Goal: Communication & Community: Answer question/provide support

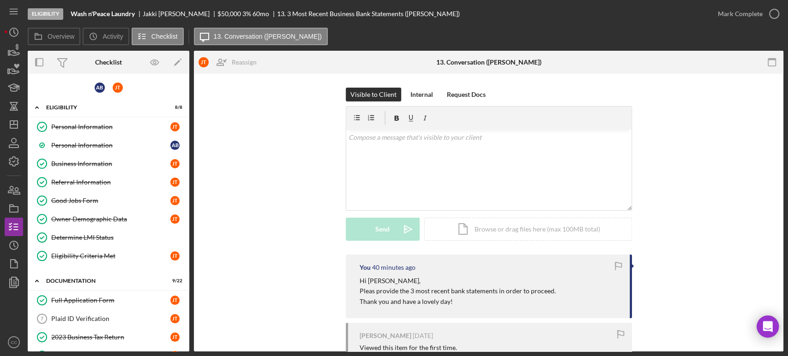
scroll to position [307, 0]
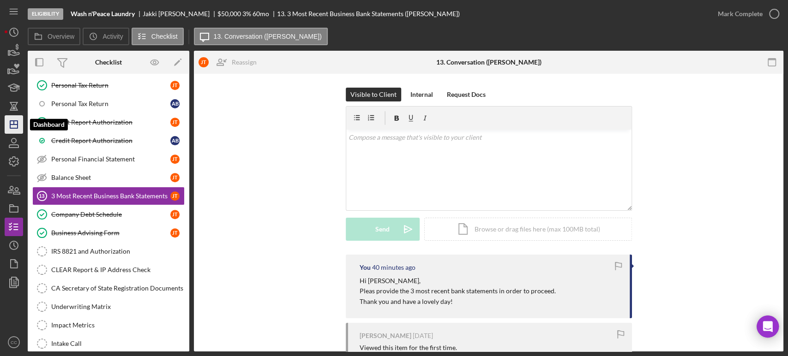
click at [8, 125] on icon "Icon/Dashboard" at bounding box center [13, 124] width 23 height 23
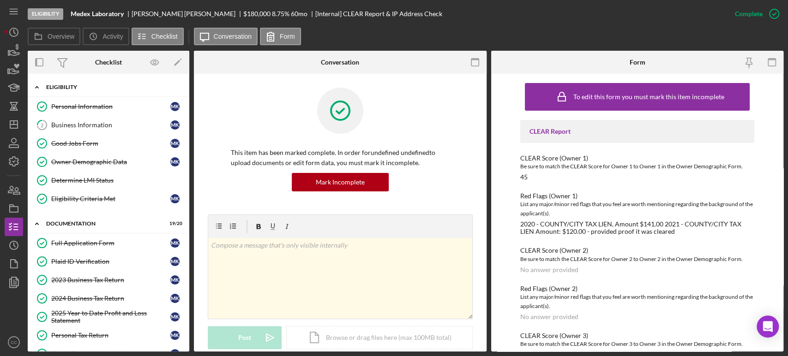
scroll to position [154, 0]
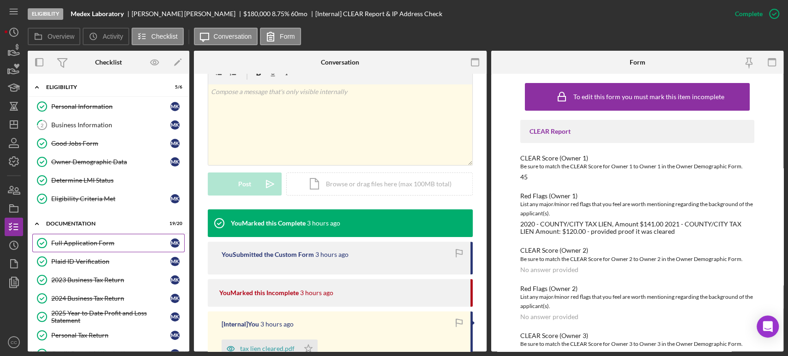
click at [100, 240] on div "Full Application Form" at bounding box center [110, 242] width 119 height 7
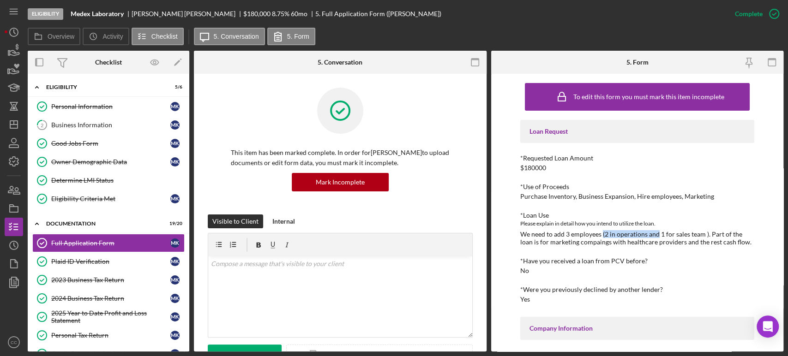
drag, startPoint x: 602, startPoint y: 232, endPoint x: 657, endPoint y: 231, distance: 54.9
click at [657, 231] on div "We need to add 3 employees (2 in operations and 1 for sales team ). Part of the…" at bounding box center [637, 238] width 234 height 15
click at [72, 263] on div "Plaid ID Verification" at bounding box center [110, 261] width 119 height 7
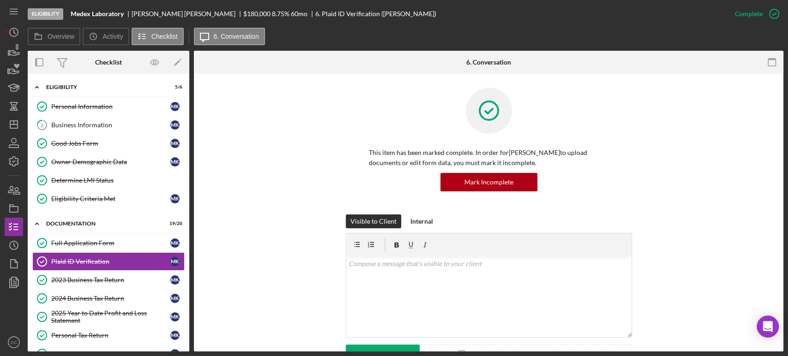
click at [752, 251] on div "Visible to Client Internal v Color teal Color pink Remove color Add row above A…" at bounding box center [488, 298] width 561 height 167
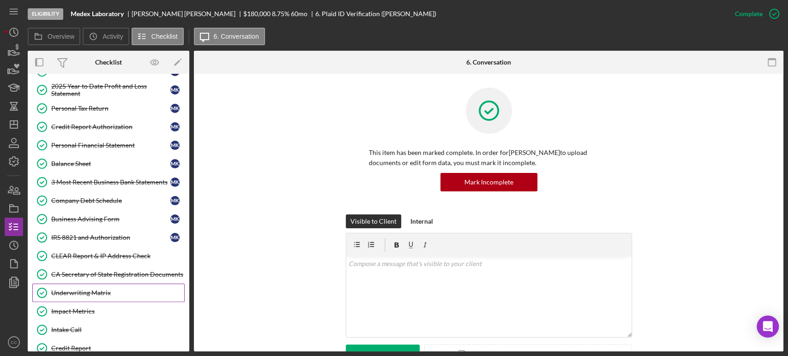
scroll to position [256, 0]
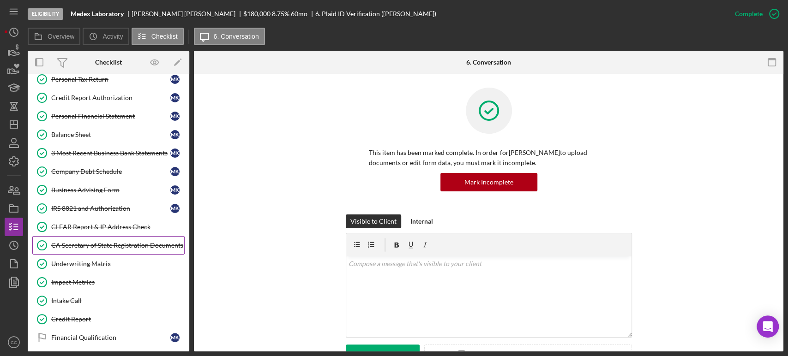
click at [89, 245] on div "CA Secretary of State Registration Documents" at bounding box center [117, 245] width 133 height 7
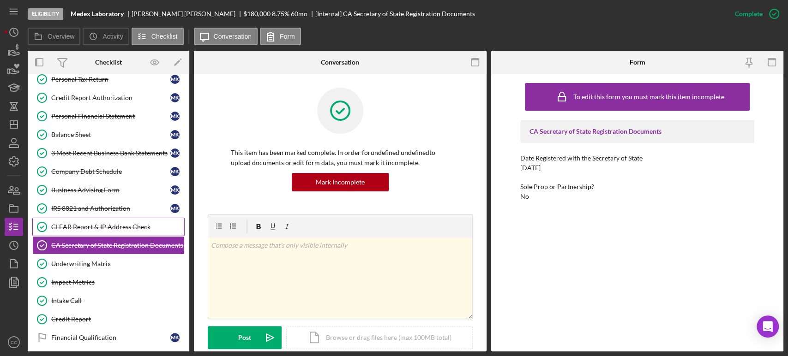
click at [95, 227] on div "CLEAR Report & IP Address Check" at bounding box center [117, 226] width 133 height 7
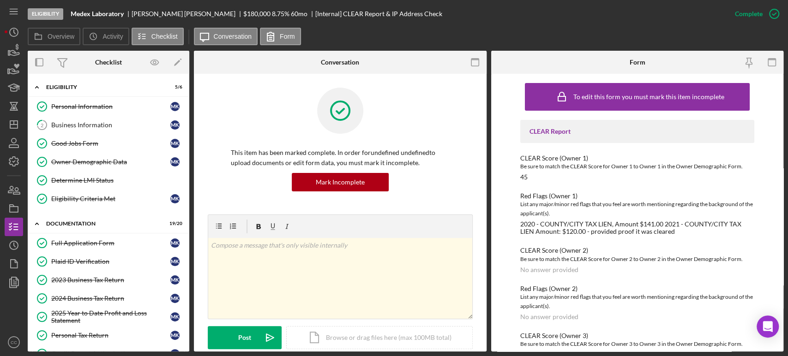
drag, startPoint x: 109, startPoint y: 183, endPoint x: 444, endPoint y: 221, distance: 337.1
click at [109, 183] on div "Determine LMI Status" at bounding box center [117, 180] width 133 height 7
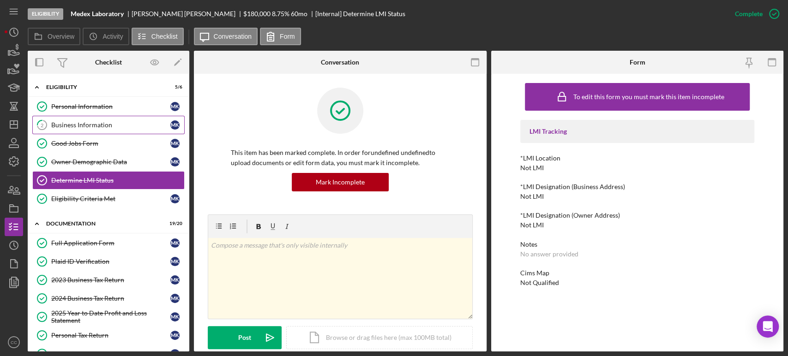
click at [88, 129] on link "2 Business Information M K" at bounding box center [108, 125] width 152 height 18
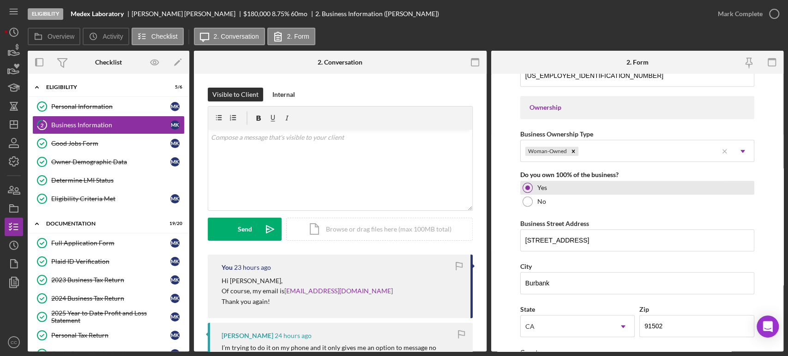
scroll to position [410, 0]
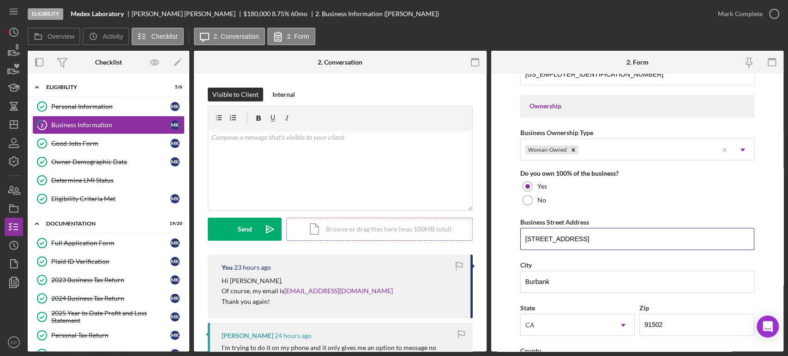
drag, startPoint x: 612, startPoint y: 236, endPoint x: 464, endPoint y: 237, distance: 147.6
click at [464, 237] on div "Overview Internal Workflow Stage Eligibility Icon/Dropdown Arrow Archive (can u…" at bounding box center [405, 201] width 755 height 301
click at [101, 104] on div "Personal Information" at bounding box center [110, 106] width 119 height 7
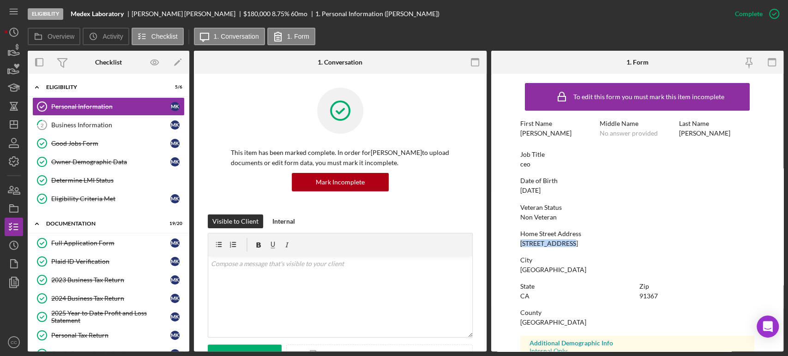
drag, startPoint x: 569, startPoint y: 244, endPoint x: 517, endPoint y: 241, distance: 52.6
click at [517, 241] on form "To edit this form you must mark this item incomplete First Name Mariam Middle N…" at bounding box center [637, 213] width 293 height 278
copy div "20557 Califa St"
drag, startPoint x: 566, startPoint y: 272, endPoint x: 517, endPoint y: 272, distance: 48.9
click at [517, 272] on form "To edit this form you must mark this item incomplete First Name Mariam Middle N…" at bounding box center [637, 213] width 293 height 278
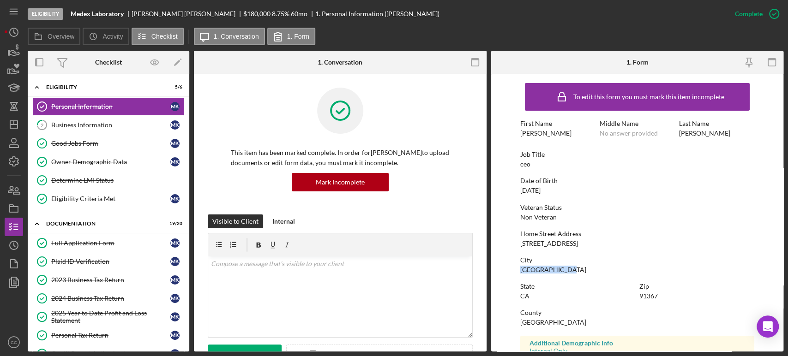
copy div "Woodland Hills"
click at [573, 239] on div "Home Street Address 20557 Califa St" at bounding box center [637, 238] width 234 height 17
drag, startPoint x: 571, startPoint y: 244, endPoint x: 513, endPoint y: 246, distance: 58.2
click at [513, 246] on form "To edit this form you must mark this item incomplete First Name Mariam Middle N…" at bounding box center [637, 213] width 293 height 278
copy div "20557 Califa St"
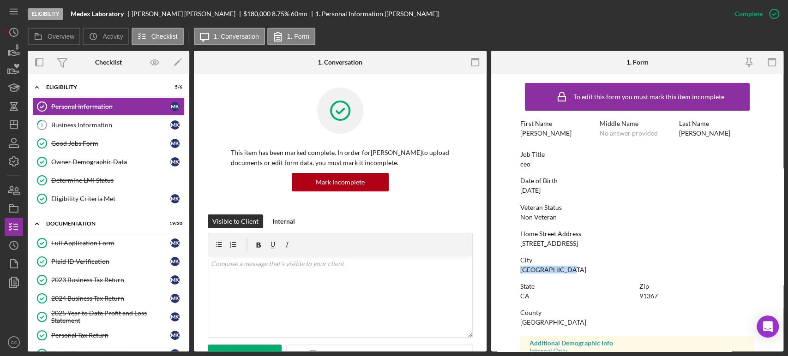
drag, startPoint x: 571, startPoint y: 272, endPoint x: 517, endPoint y: 272, distance: 54.0
click at [517, 272] on form "To edit this form you must mark this item incomplete First Name Mariam Middle N…" at bounding box center [637, 213] width 293 height 278
copy div "Woodland Hills"
click at [427, 106] on div at bounding box center [340, 118] width 219 height 60
click at [415, 110] on div at bounding box center [340, 118] width 219 height 60
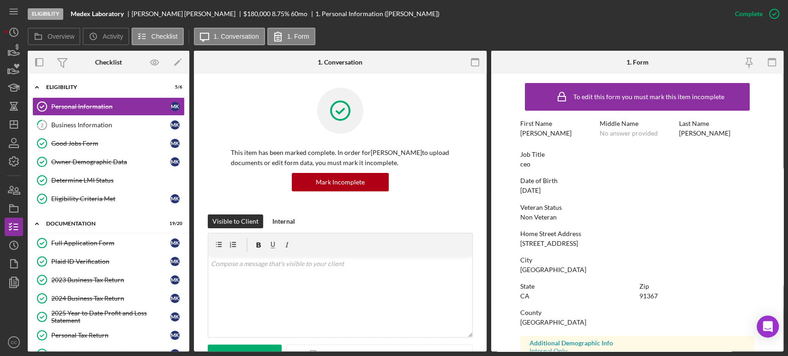
drag, startPoint x: 680, startPoint y: 215, endPoint x: 630, endPoint y: 223, distance: 49.9
click at [680, 215] on div "Veteran Status Non Veteran" at bounding box center [637, 212] width 234 height 17
drag, startPoint x: 109, startPoint y: 129, endPoint x: 370, endPoint y: 211, distance: 273.3
click at [109, 129] on link "2 Business Information M K" at bounding box center [108, 125] width 152 height 18
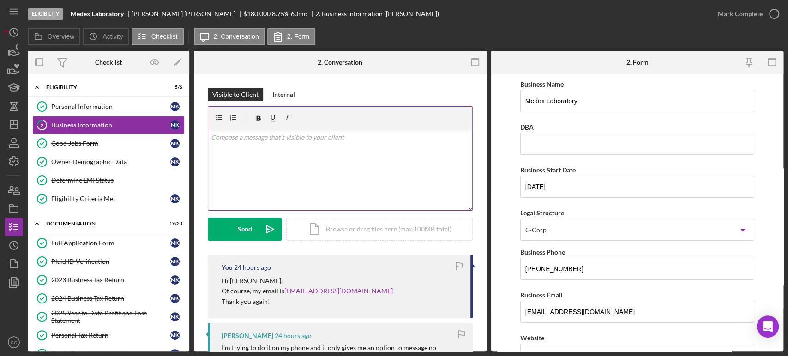
click at [298, 154] on div "v Color teal Color pink Remove color Add row above Add row below Add column bef…" at bounding box center [340, 170] width 264 height 81
click at [266, 161] on div "v Color teal Color pink Remove color Add row above Add row below Add column bef…" at bounding box center [340, 170] width 264 height 81
click at [286, 150] on p "Thank you so much for you rpatience, I recieved the receipt of the tax liens" at bounding box center [340, 150] width 258 height 10
click at [434, 152] on p "Thank you so much for your patience, I received the receipt of the tax liens" at bounding box center [340, 150] width 258 height 10
click at [430, 151] on p "Thank you so much for your patience, I received the receipt of the tax lien" at bounding box center [340, 150] width 258 height 10
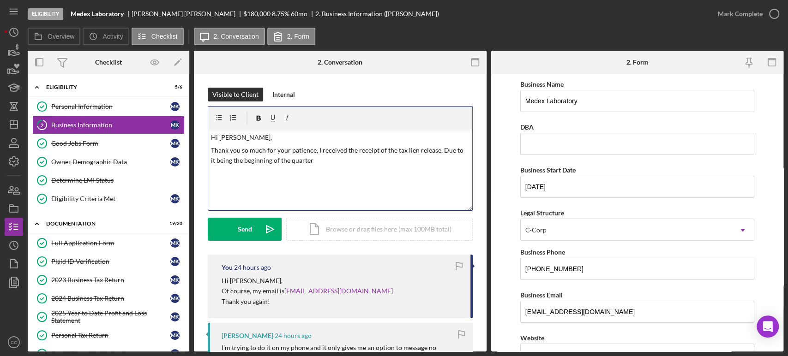
click at [347, 169] on div "v Color teal Color pink Remove color Add row above Add row below Add column bef…" at bounding box center [340, 170] width 264 height 81
click at [364, 176] on div "v Color teal Color pink Remove color Add row above Add row below Add column bef…" at bounding box center [340, 170] width 264 height 81
click at [256, 171] on p "Thank you so much for your patience, I received the receipt of the tax lien rel…" at bounding box center [340, 160] width 258 height 31
click at [349, 175] on p "Thank you so much for your patience, I received the receipt of the tax lien rel…" at bounding box center [340, 160] width 258 height 31
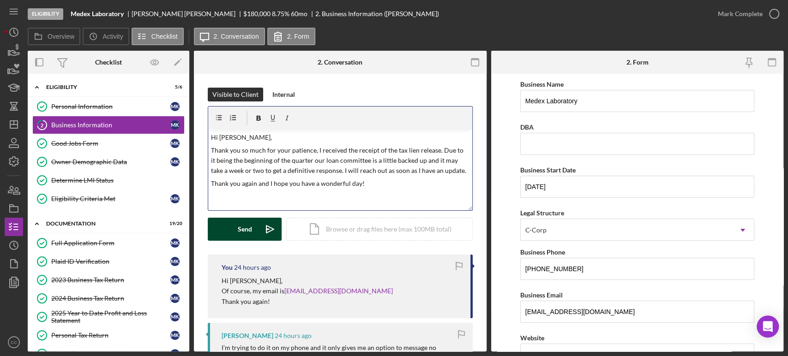
click at [237, 229] on button "Send Icon/icon-invite-send" at bounding box center [245, 229] width 74 height 23
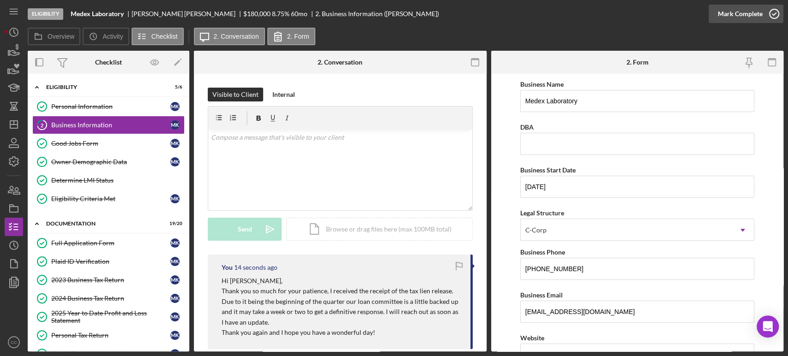
click at [764, 12] on icon "button" at bounding box center [773, 13] width 23 height 23
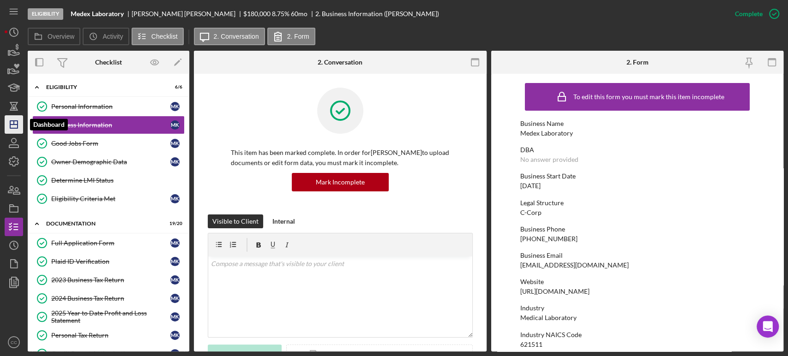
click at [18, 126] on polygon "button" at bounding box center [13, 124] width 7 height 7
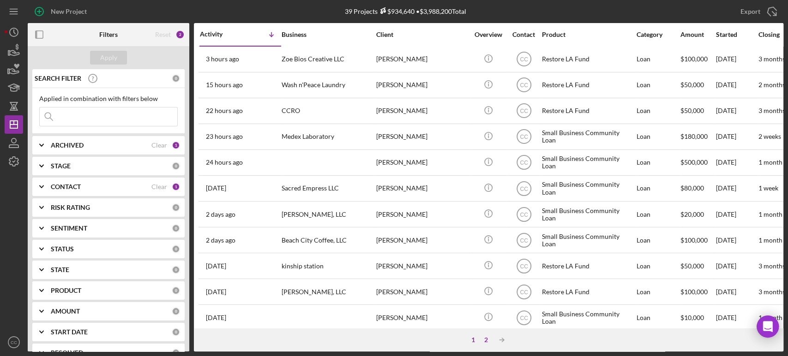
click at [484, 340] on div "2" at bounding box center [485, 339] width 13 height 7
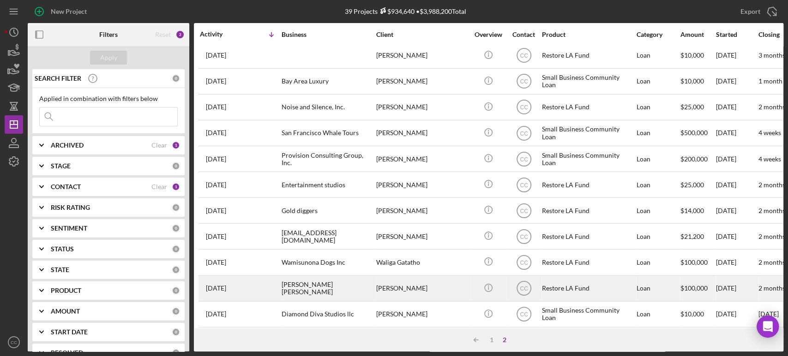
scroll to position [38, 0]
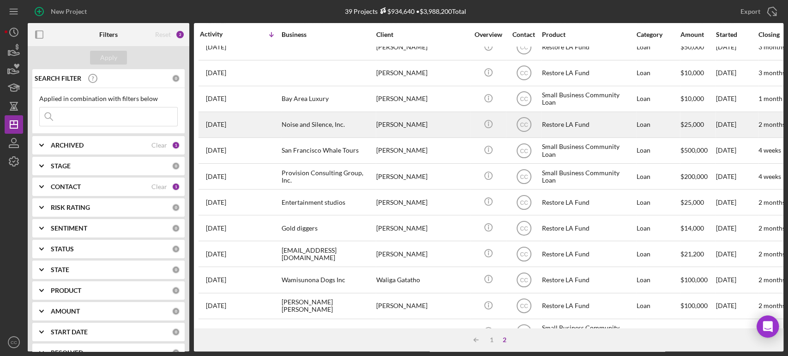
click at [443, 124] on div "[PERSON_NAME]" at bounding box center [422, 125] width 92 height 24
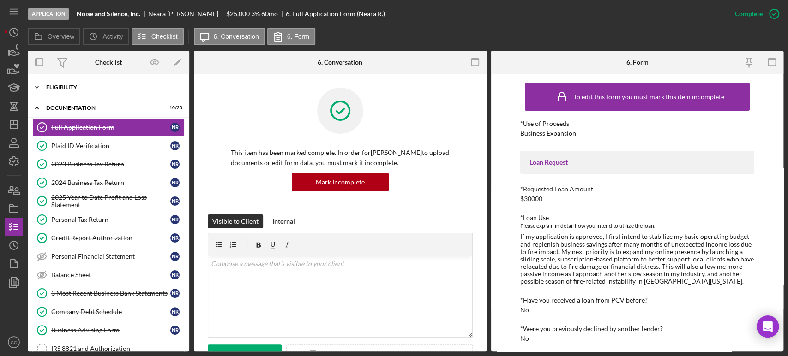
click at [70, 88] on div "Eligibility" at bounding box center [111, 87] width 131 height 6
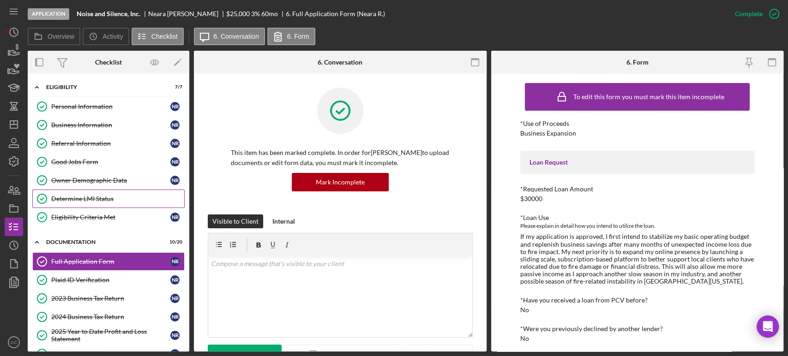
click at [91, 197] on div "Determine LMI Status" at bounding box center [117, 198] width 133 height 7
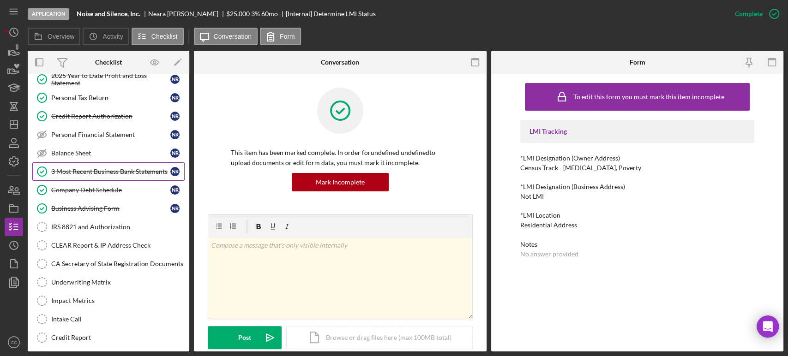
scroll to position [307, 0]
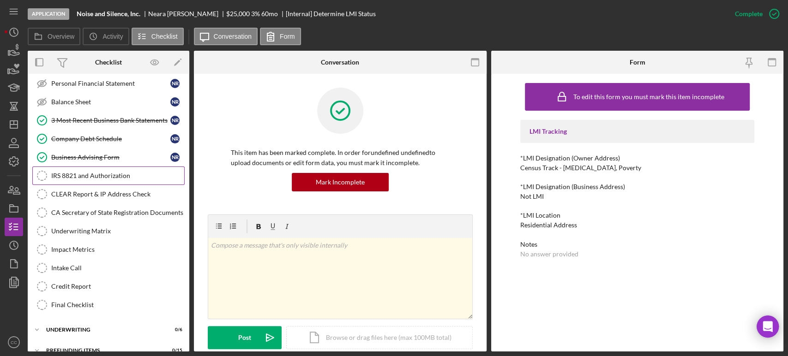
drag, startPoint x: 105, startPoint y: 170, endPoint x: 117, endPoint y: 178, distance: 14.2
click at [105, 172] on div "IRS 8821 and Authorization" at bounding box center [117, 175] width 133 height 7
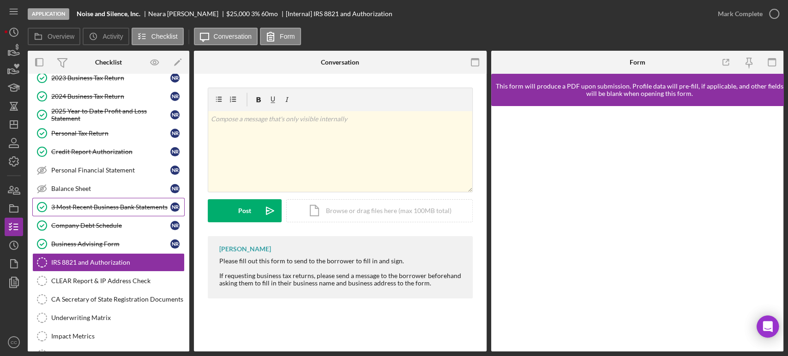
scroll to position [205, 0]
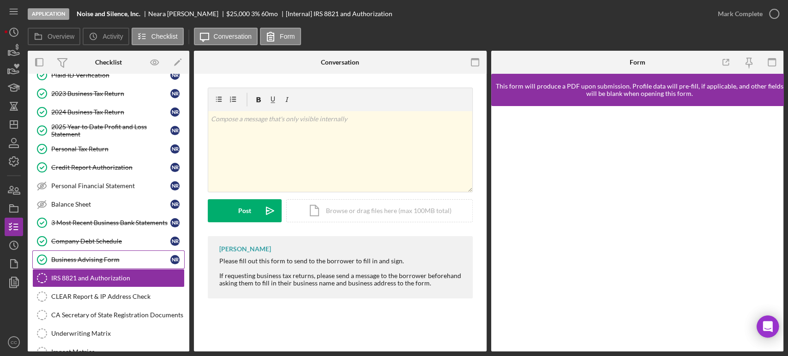
click at [91, 252] on link "Business Advising Form Business Advising Form N R" at bounding box center [108, 260] width 152 height 18
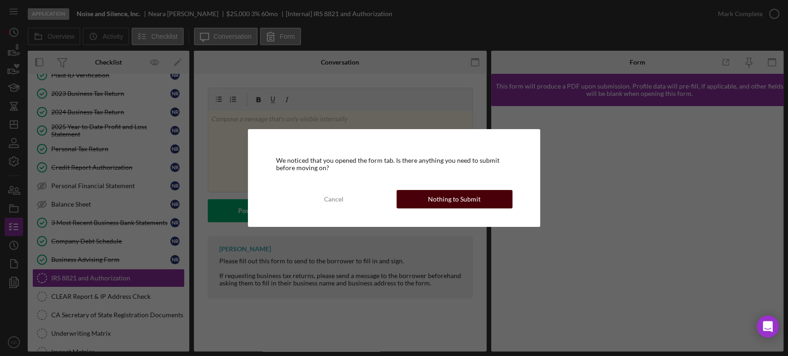
click at [485, 200] on button "Nothing to Submit" at bounding box center [454, 199] width 116 height 18
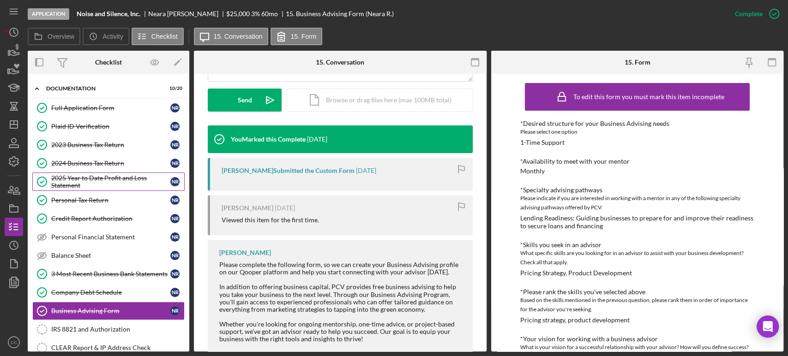
scroll to position [102, 0]
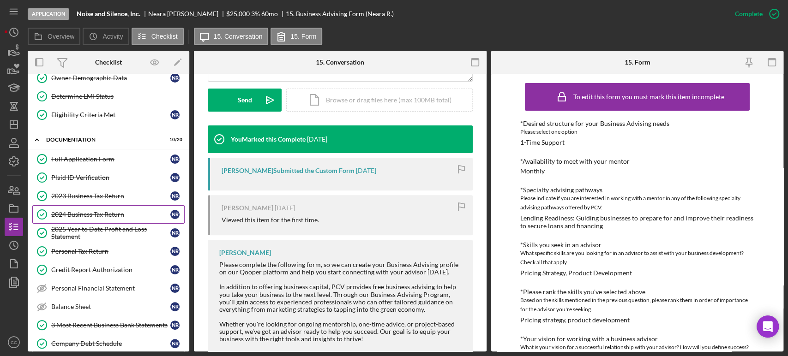
click at [104, 212] on div "2024 Business Tax Return" at bounding box center [110, 214] width 119 height 7
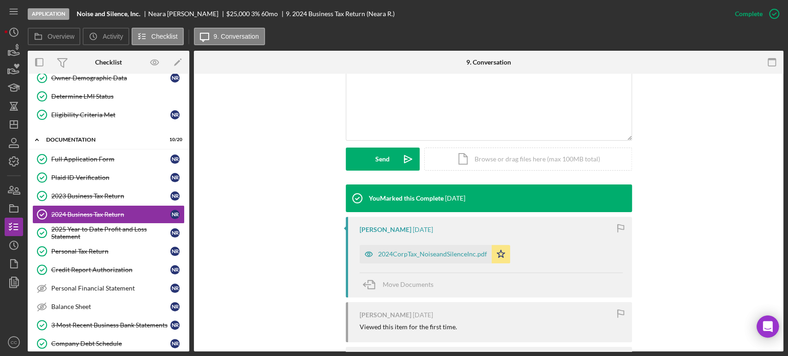
scroll to position [205, 0]
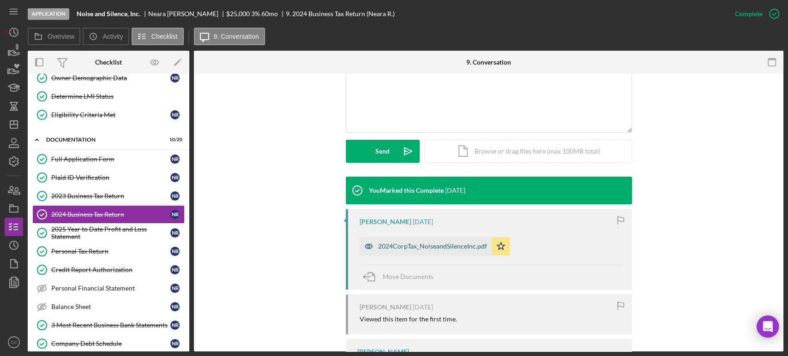
click at [405, 245] on div "2024CorpTax_NoiseandSilenceInc.pdf" at bounding box center [432, 246] width 109 height 7
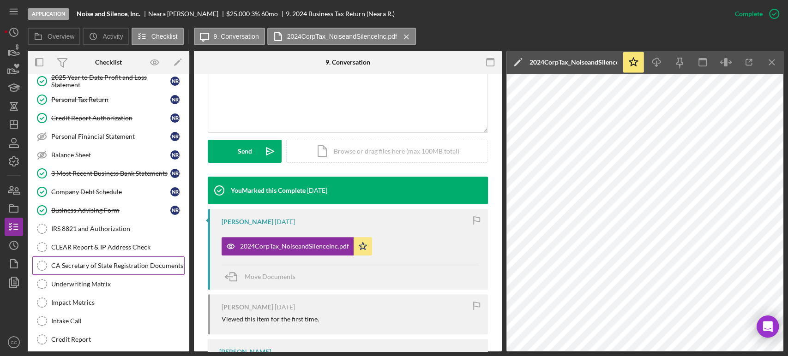
scroll to position [256, 0]
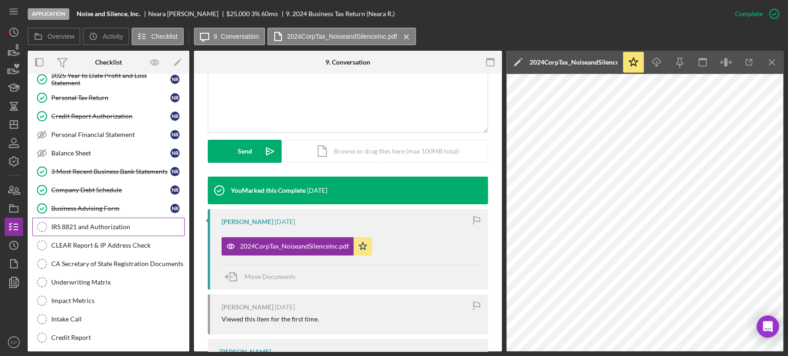
click at [87, 226] on div "IRS 8821 and Authorization" at bounding box center [117, 226] width 133 height 7
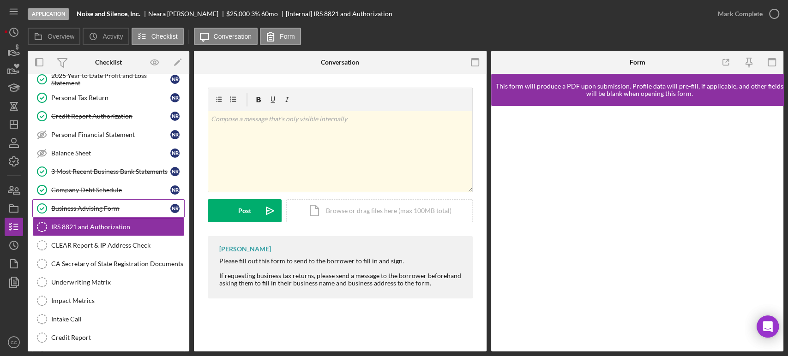
click at [71, 205] on div "Business Advising Form" at bounding box center [110, 208] width 119 height 7
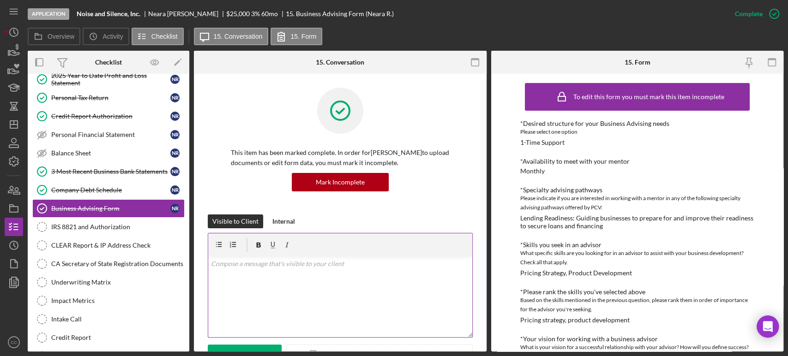
click at [328, 283] on div "v Color teal Color pink Remove color Add row above Add row below Add column bef…" at bounding box center [340, 297] width 264 height 81
drag, startPoint x: 264, startPoint y: 293, endPoint x: 249, endPoint y: 293, distance: 15.3
click at [249, 293] on div "v Color teal Color pink Remove color Add row above Add row below Add column bef…" at bounding box center [340, 297] width 264 height 81
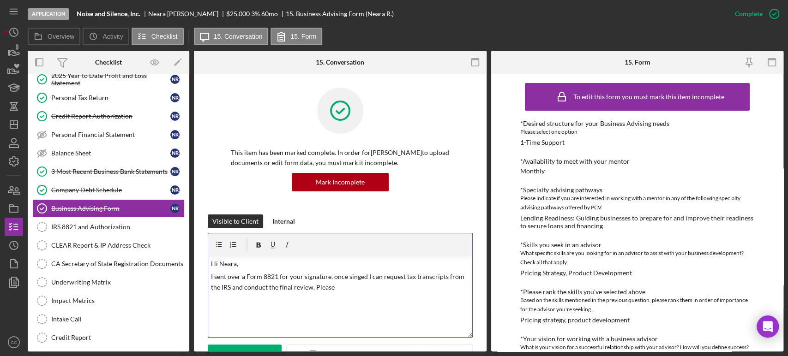
click at [344, 287] on p "I sent over a Form 8821 for your signature, once singed I can request tax trans…" at bounding box center [340, 282] width 258 height 21
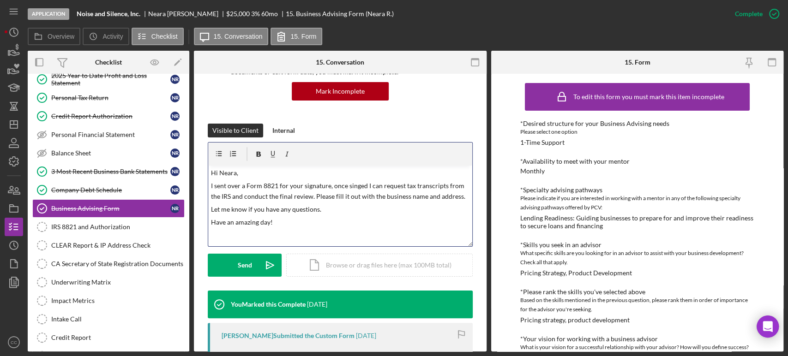
scroll to position [102, 0]
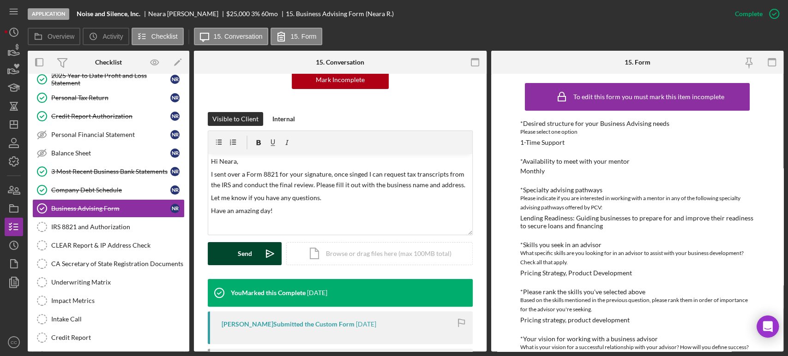
click at [246, 254] on div "Send" at bounding box center [245, 253] width 14 height 23
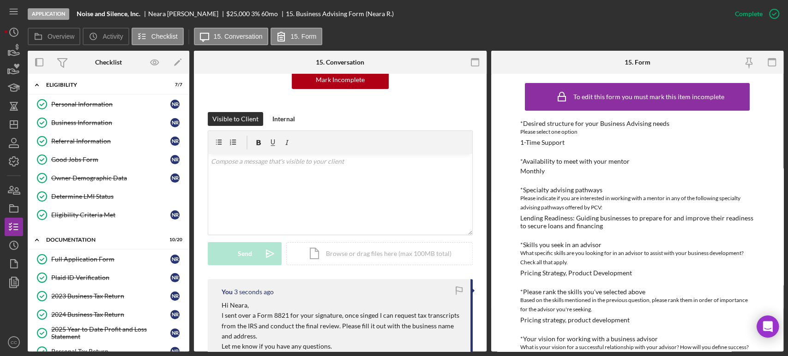
scroll to position [0, 0]
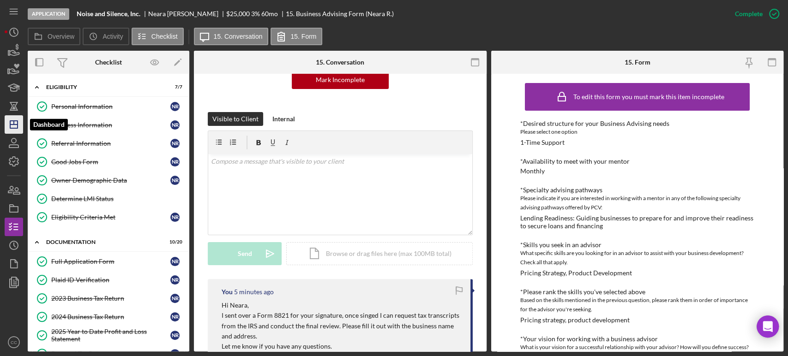
click at [18, 125] on icon "Icon/Dashboard" at bounding box center [13, 124] width 23 height 23
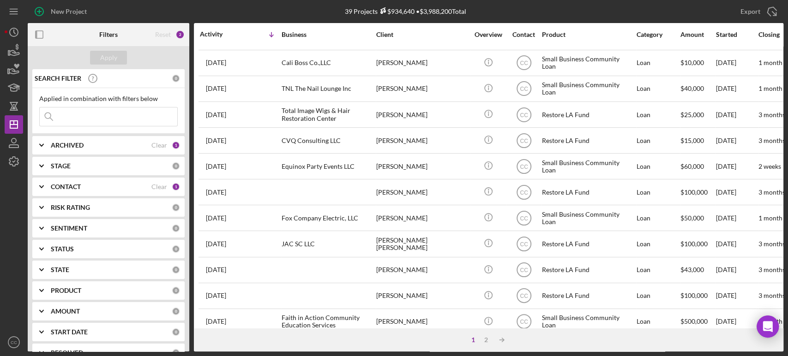
scroll to position [371, 0]
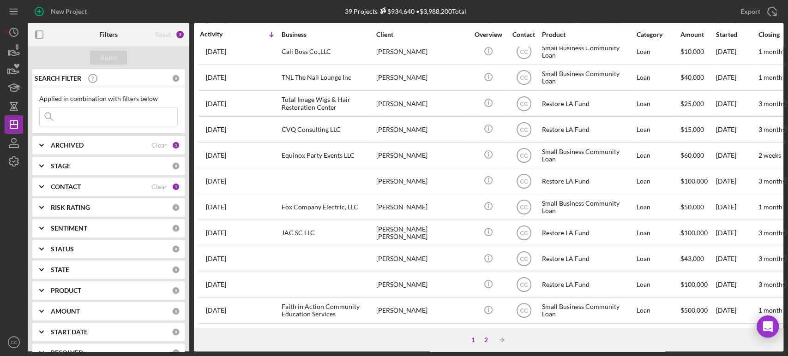
click at [485, 339] on div "2" at bounding box center [485, 339] width 13 height 7
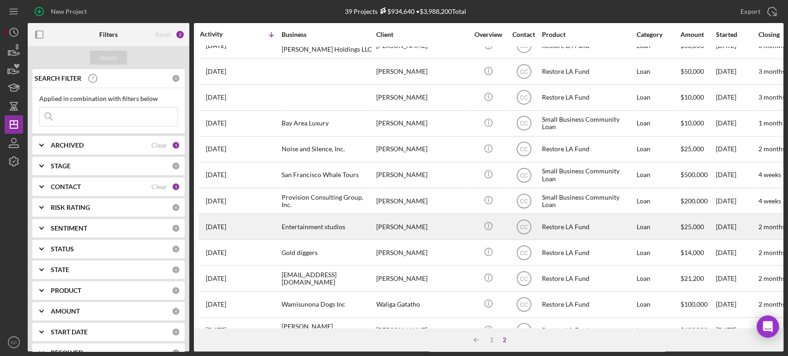
scroll to position [0, 0]
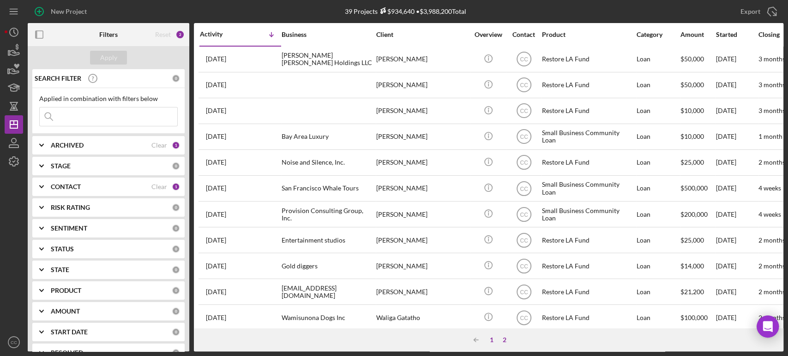
click at [492, 341] on div "1" at bounding box center [491, 339] width 13 height 7
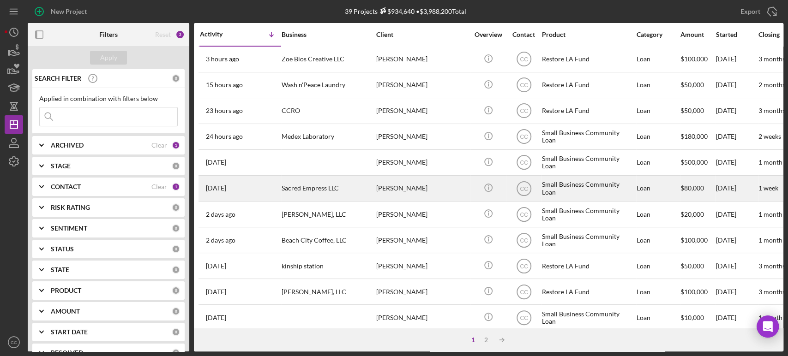
click at [426, 191] on div "[PERSON_NAME]" at bounding box center [422, 188] width 92 height 24
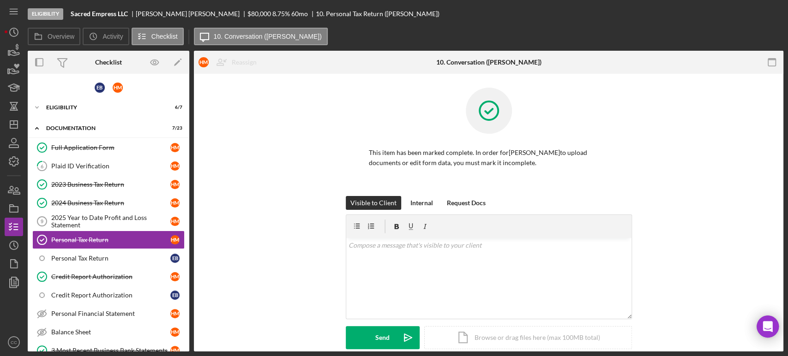
scroll to position [26, 0]
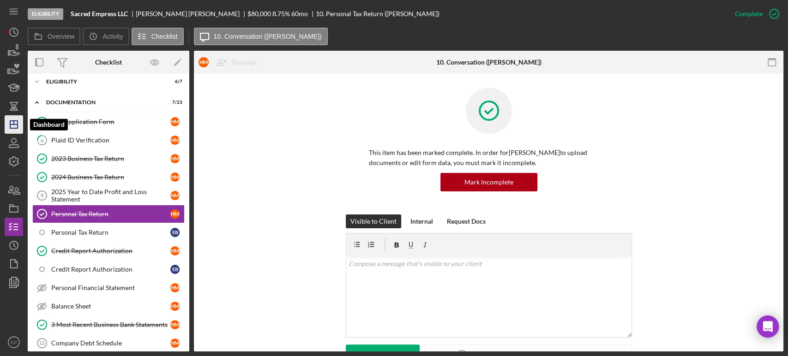
click at [18, 126] on polygon "button" at bounding box center [13, 124] width 7 height 7
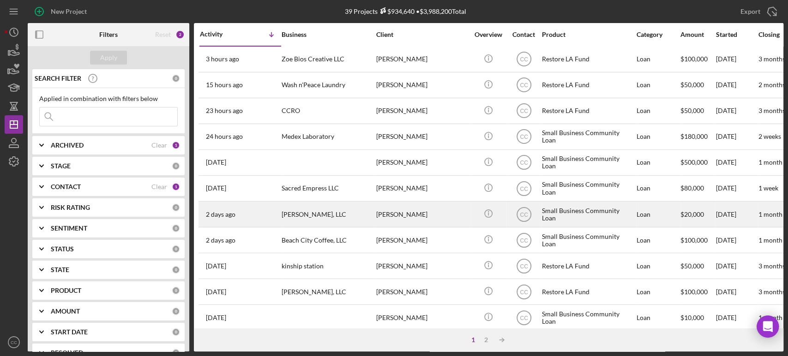
click at [322, 218] on div "[PERSON_NAME], LLC" at bounding box center [327, 214] width 92 height 24
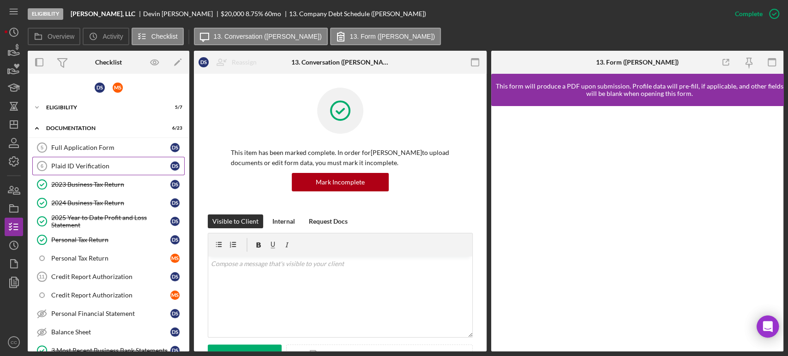
click at [97, 167] on div "Plaid ID Verification" at bounding box center [110, 165] width 119 height 7
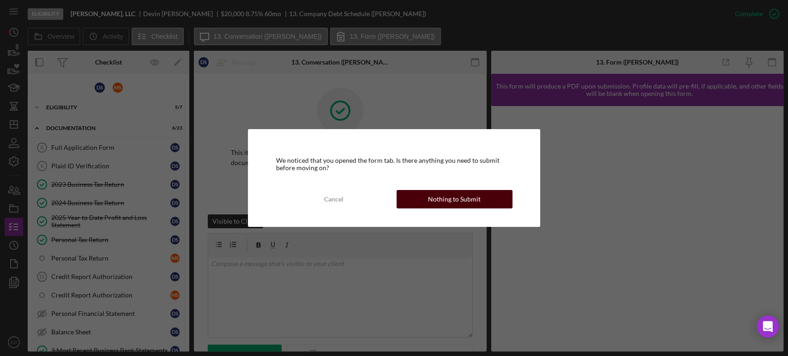
click at [443, 197] on div "Nothing to Submit" at bounding box center [454, 199] width 53 height 18
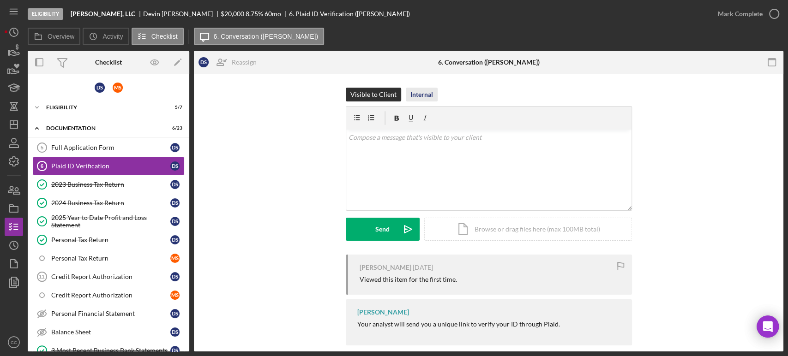
click at [427, 95] on div "Internal" at bounding box center [421, 95] width 23 height 14
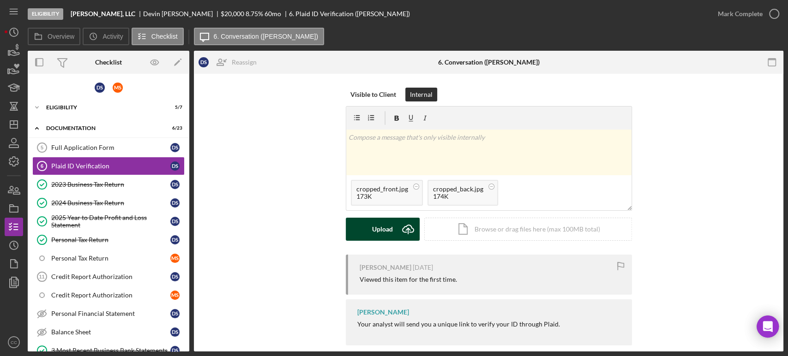
click at [382, 226] on div "Upload" at bounding box center [382, 229] width 21 height 23
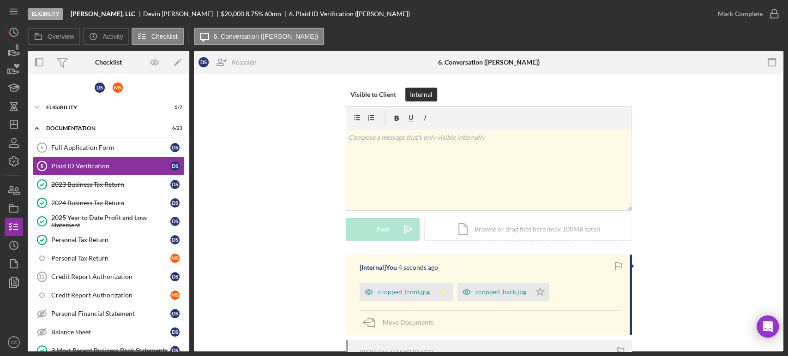
click at [442, 289] on icon "Icon/Star" at bounding box center [443, 292] width 18 height 18
click at [540, 292] on icon "Icon/Star" at bounding box center [540, 292] width 18 height 18
click at [745, 15] on div "Mark Complete" at bounding box center [739, 14] width 45 height 18
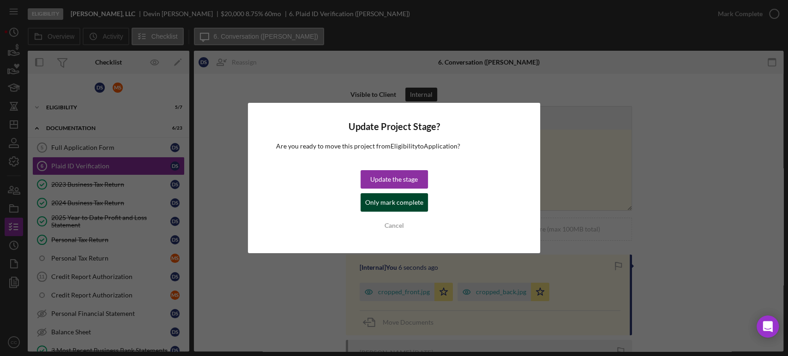
click at [402, 206] on div "Only mark complete" at bounding box center [394, 202] width 58 height 18
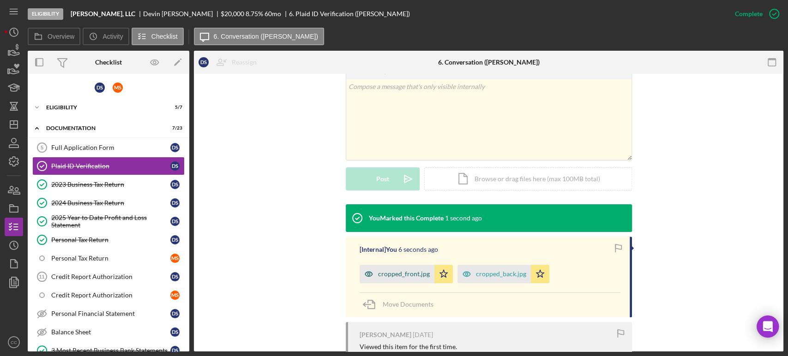
scroll to position [205, 0]
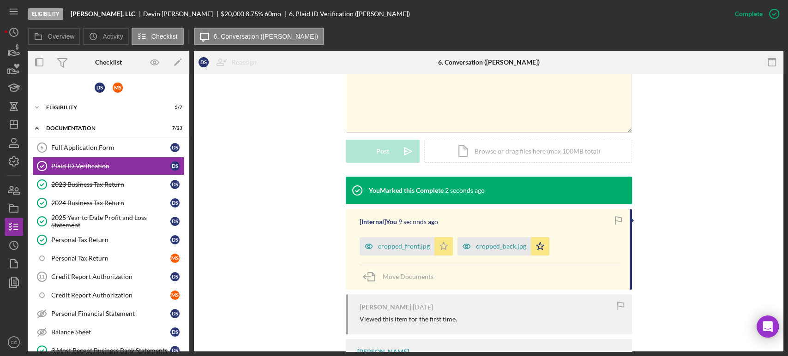
click at [440, 249] on icon "Icon/Star" at bounding box center [443, 246] width 18 height 18
click at [535, 245] on icon "Icon/Star" at bounding box center [540, 246] width 18 height 18
click at [100, 148] on div "Full Application Form" at bounding box center [110, 147] width 119 height 7
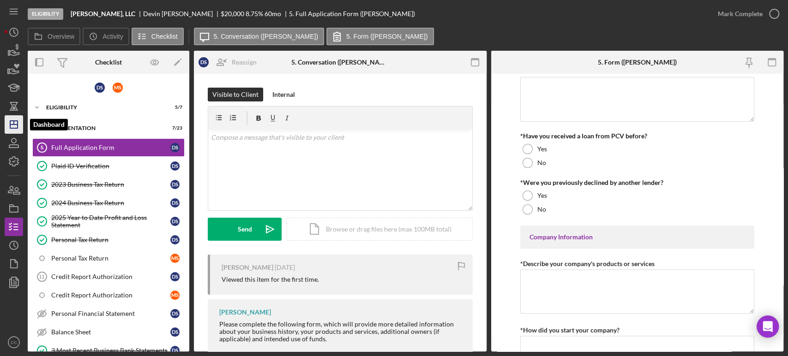
click at [14, 125] on icon "Icon/Dashboard" at bounding box center [13, 124] width 23 height 23
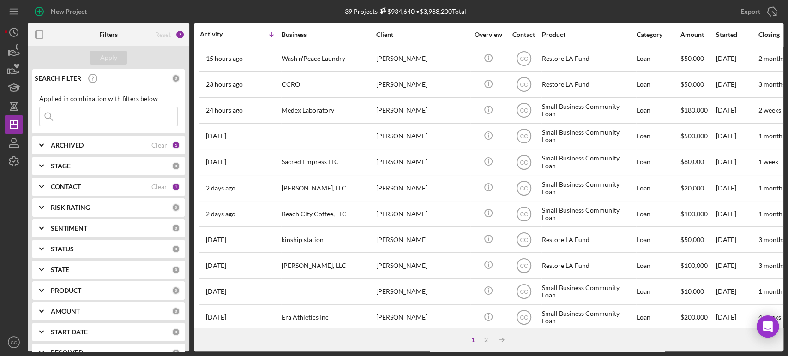
scroll to position [51, 0]
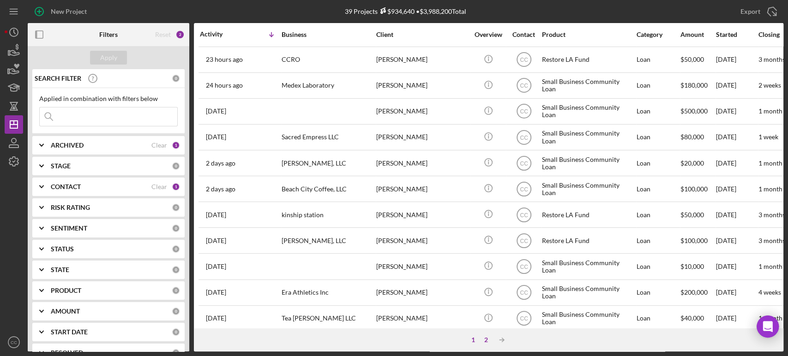
click at [487, 342] on div "2" at bounding box center [485, 339] width 13 height 7
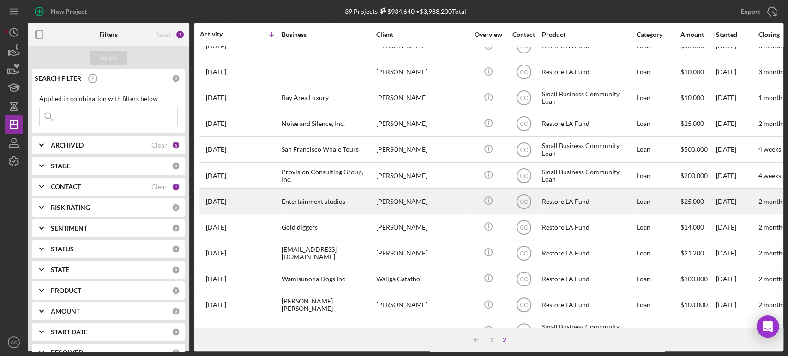
scroll to position [89, 0]
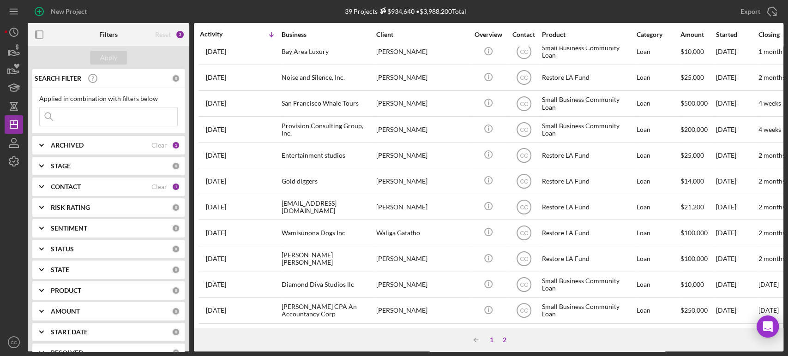
click at [492, 338] on div "1" at bounding box center [491, 339] width 13 height 7
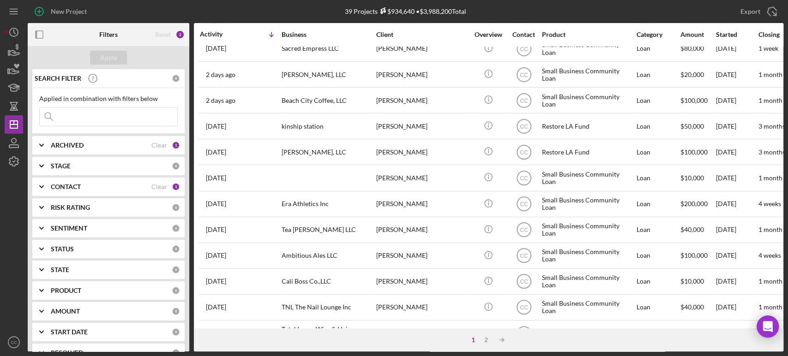
scroll to position [205, 0]
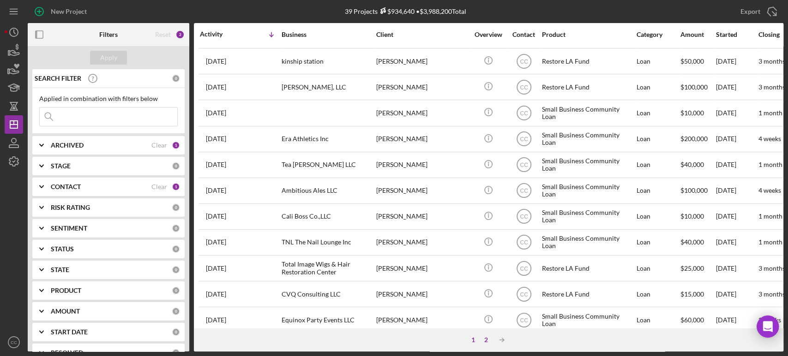
click at [487, 339] on div "2" at bounding box center [485, 339] width 13 height 7
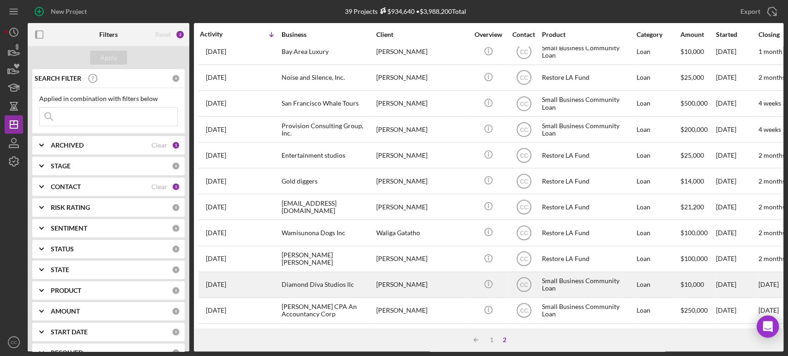
scroll to position [89, 0]
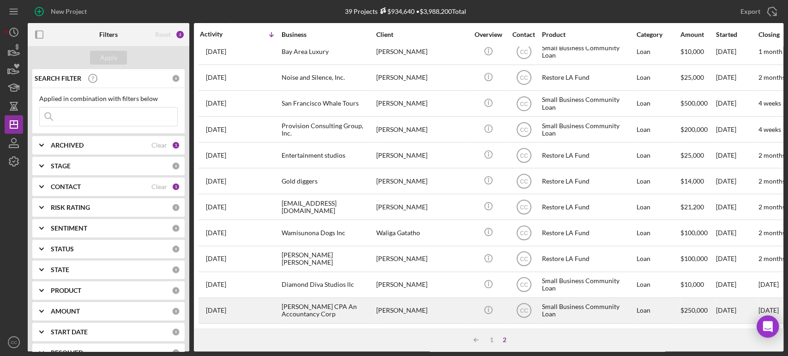
click at [427, 306] on div "THERESA PACHECO" at bounding box center [422, 310] width 92 height 24
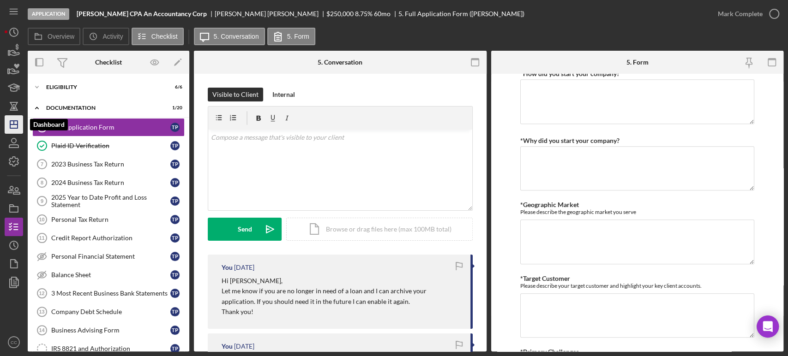
click at [13, 125] on icon "Icon/Dashboard" at bounding box center [13, 124] width 23 height 23
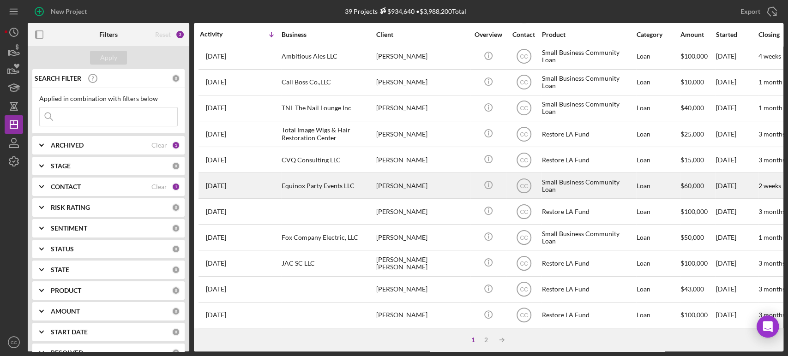
scroll to position [371, 0]
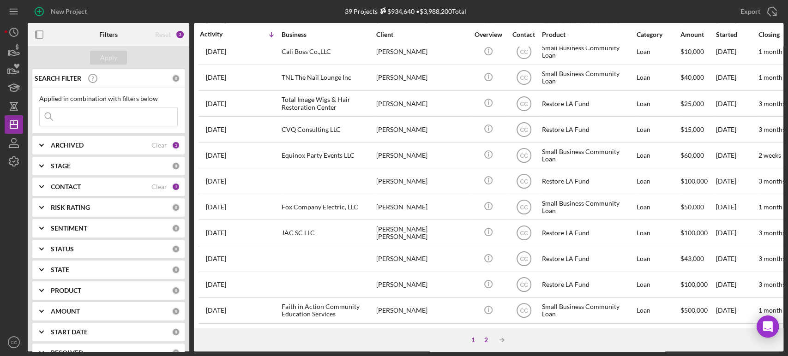
click at [486, 340] on div "2" at bounding box center [485, 339] width 13 height 7
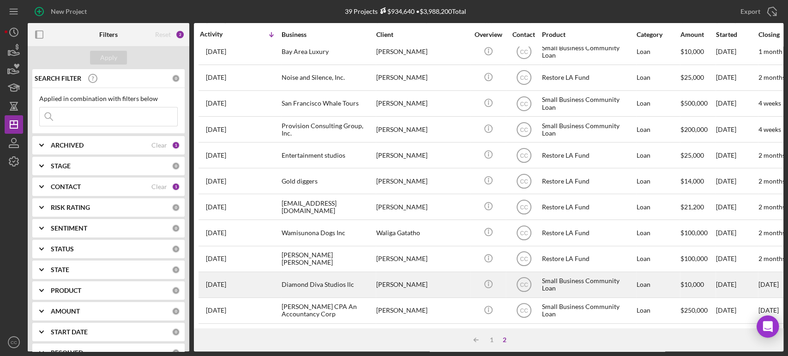
scroll to position [90, 0]
click at [343, 273] on div "Diamond Diva Studios llc" at bounding box center [327, 285] width 92 height 24
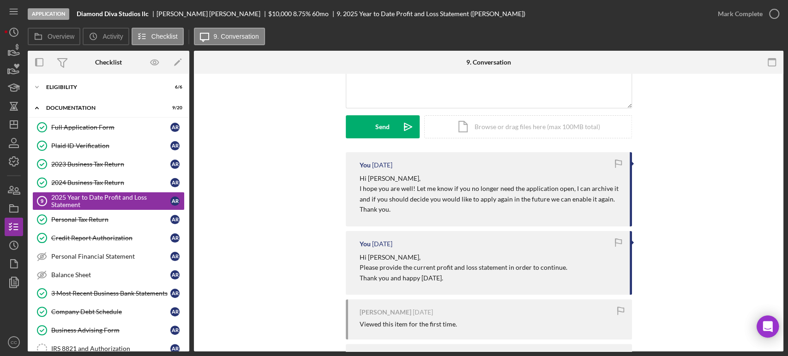
click at [314, 171] on div "You 2 weeks ago Hi Ashton, I hope you are well! Let me know if you no longer ne…" at bounding box center [488, 281] width 561 height 259
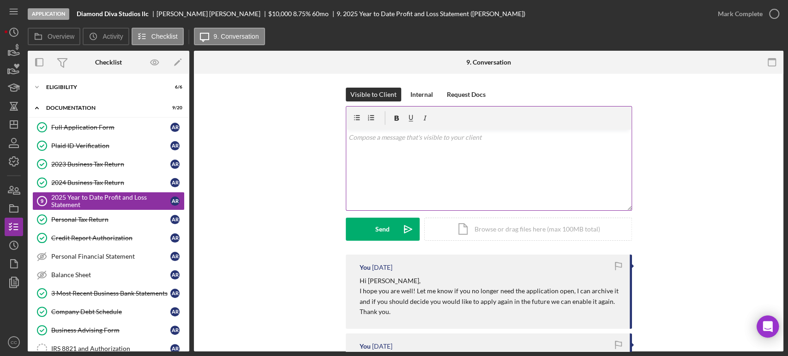
click at [407, 183] on div "v Color teal Color pink Remove color Add row above Add row below Add column bef…" at bounding box center [488, 170] width 285 height 81
paste div
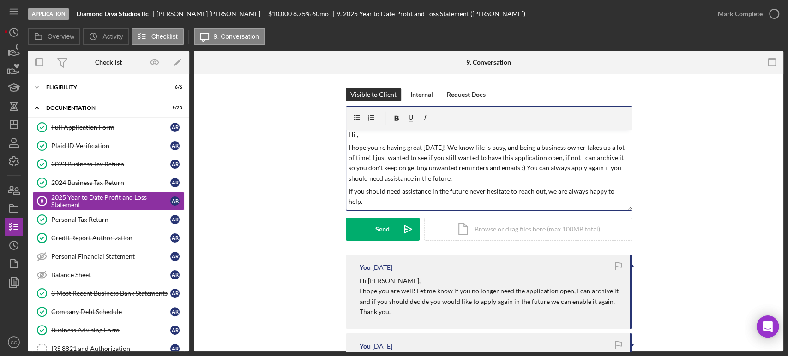
click at [367, 135] on p "Hi ," at bounding box center [488, 135] width 280 height 10
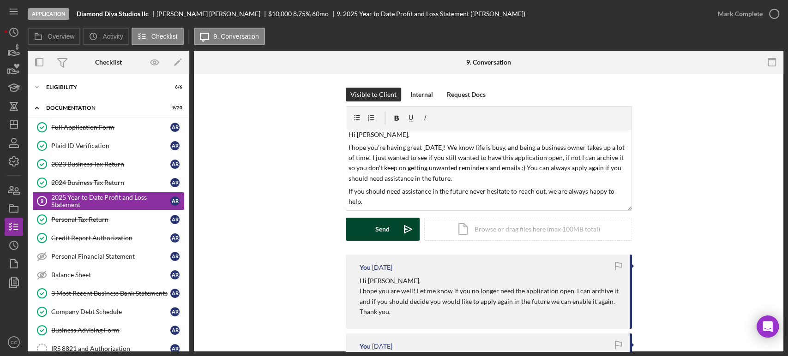
click at [388, 230] on button "Send Icon/icon-invite-send" at bounding box center [383, 229] width 74 height 23
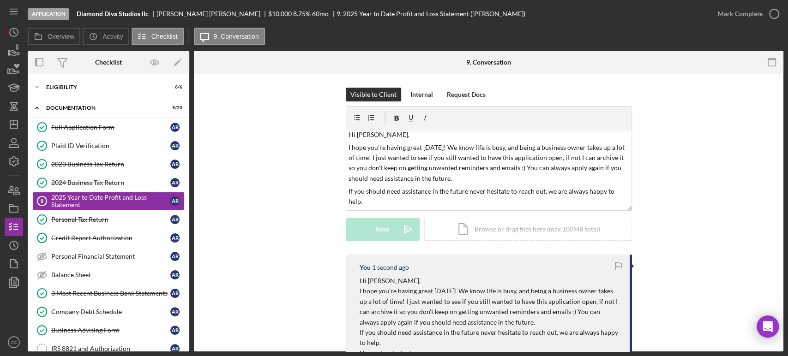
scroll to position [0, 0]
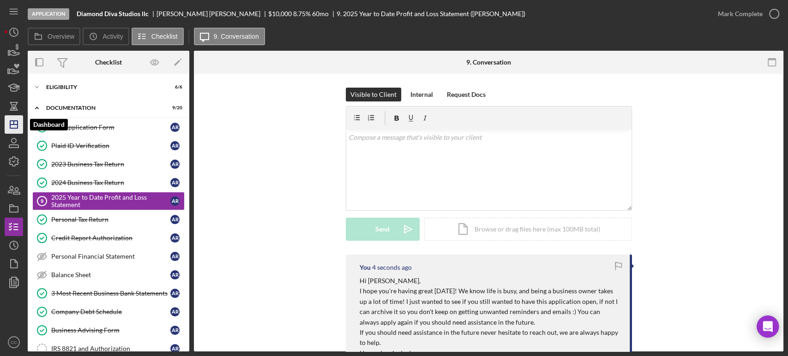
click at [13, 125] on icon "Icon/Dashboard" at bounding box center [13, 124] width 23 height 23
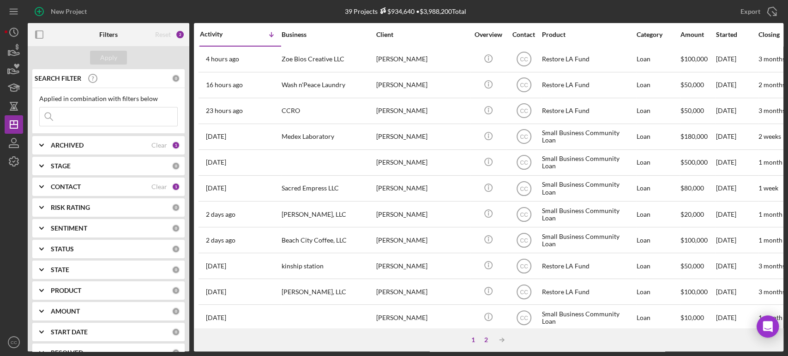
click at [485, 337] on div "2" at bounding box center [485, 339] width 13 height 7
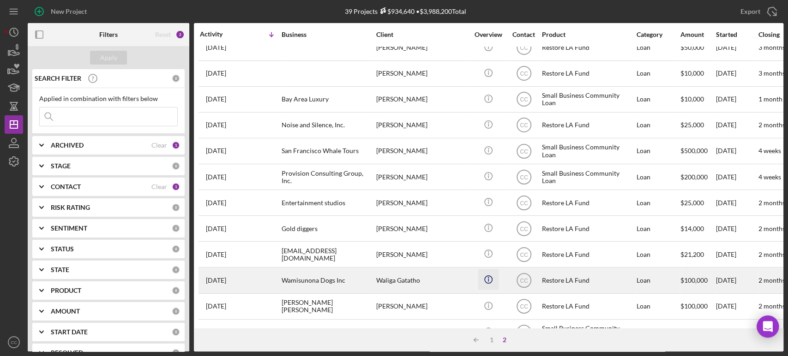
scroll to position [89, 0]
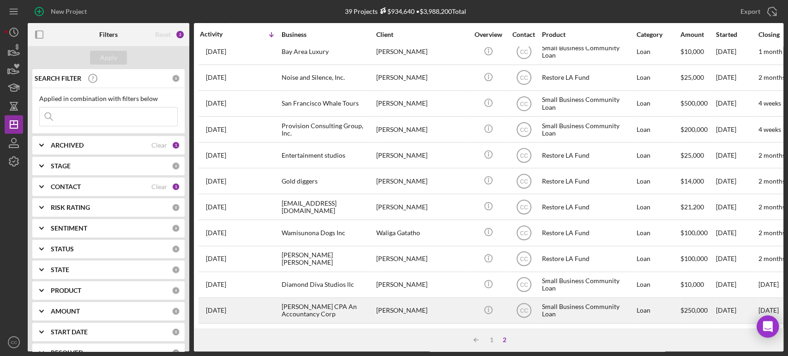
click at [390, 300] on div "THERESA PACHECO" at bounding box center [422, 310] width 92 height 24
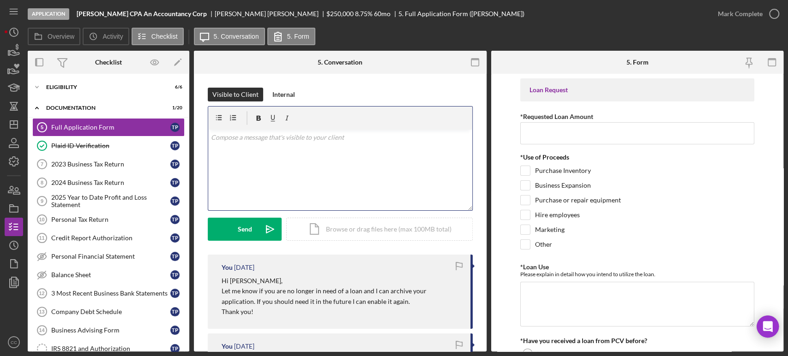
click at [330, 168] on div "v Color teal Color pink Remove color Add row above Add row below Add column bef…" at bounding box center [340, 170] width 264 height 81
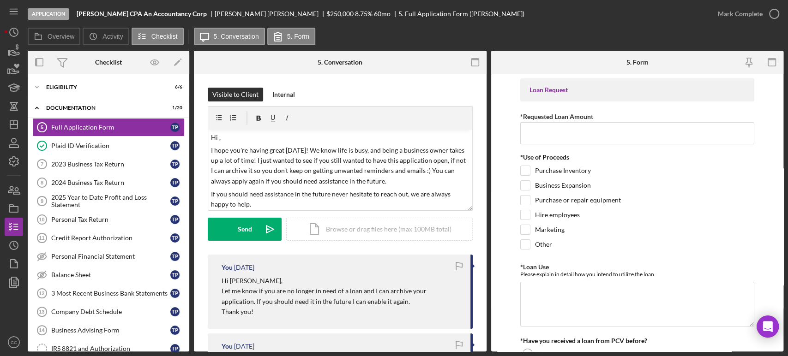
click at [226, 12] on div "THERESA PACHECO" at bounding box center [271, 13] width 112 height 7
click at [240, 280] on p "Hi Theresa," at bounding box center [340, 281] width 239 height 10
copy p "Theresa"
click at [229, 139] on p "Hi ," at bounding box center [340, 137] width 258 height 10
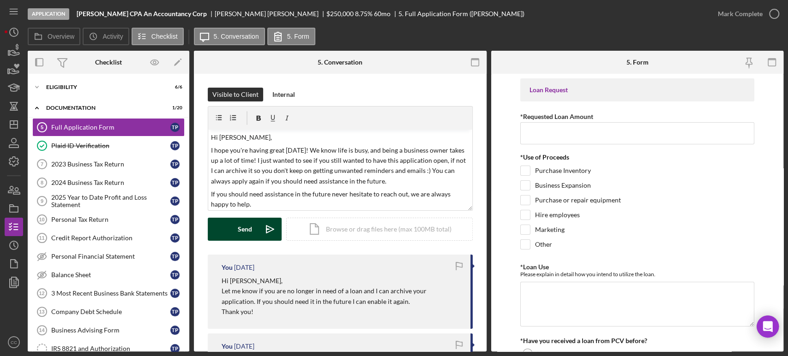
click at [239, 230] on div "Send" at bounding box center [245, 229] width 14 height 23
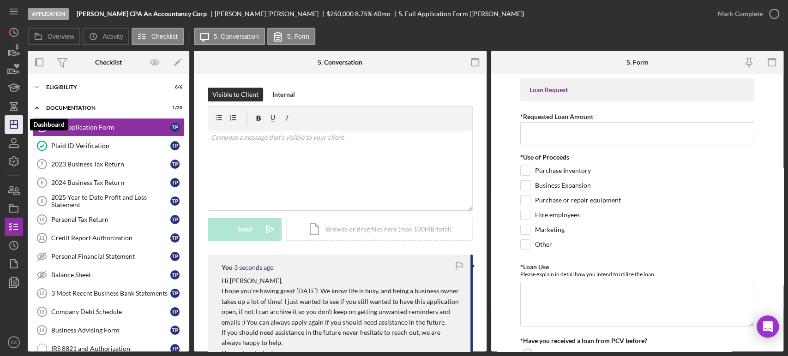
click at [18, 128] on polygon "button" at bounding box center [13, 124] width 7 height 7
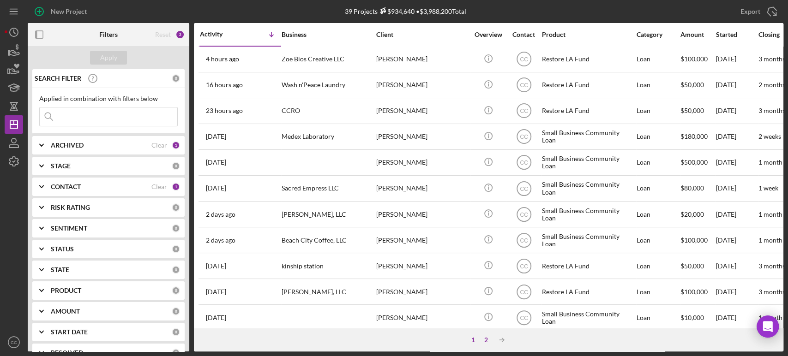
click at [484, 340] on div "2" at bounding box center [485, 339] width 13 height 7
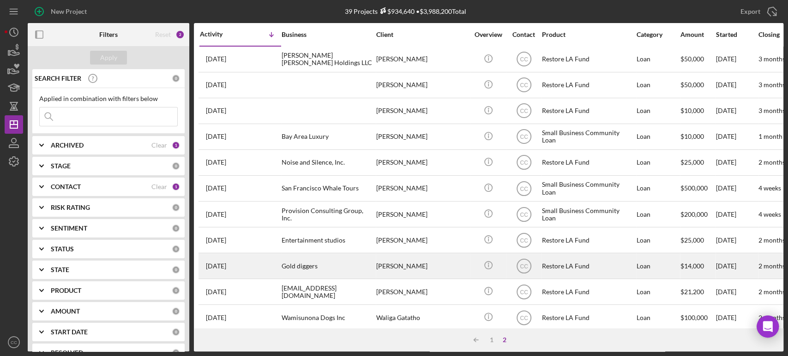
scroll to position [89, 0]
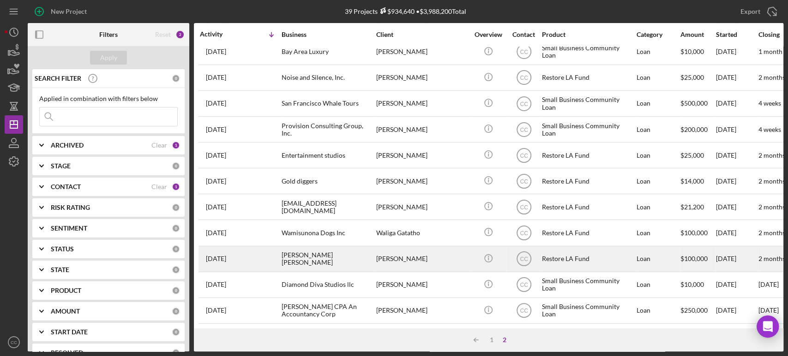
click at [418, 251] on div "Rhea Michel" at bounding box center [422, 259] width 92 height 24
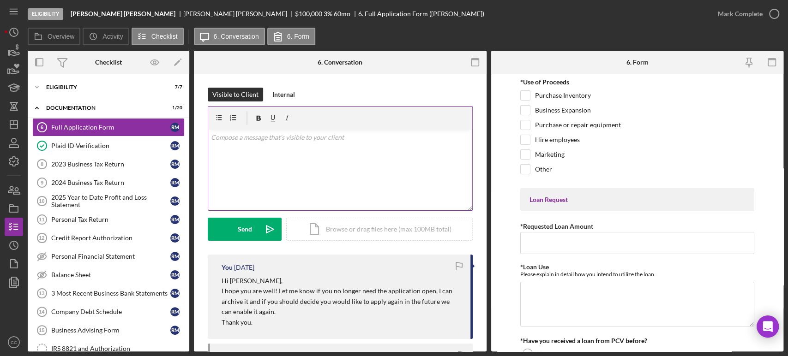
click at [358, 172] on div "v Color teal Color pink Remove color Add row above Add row below Add column bef…" at bounding box center [340, 170] width 264 height 81
click at [308, 176] on div "v Color teal Color pink Remove color Add row above Add row below Add column bef…" at bounding box center [340, 170] width 264 height 81
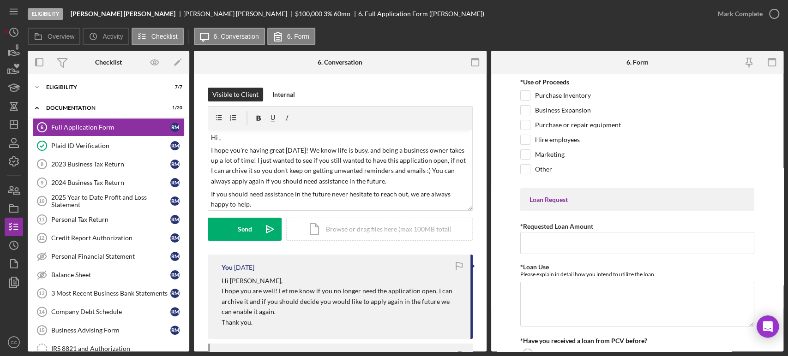
click at [236, 281] on p "Hi Rhea," at bounding box center [340, 281] width 239 height 10
copy p "Rhea"
click at [240, 144] on div "v Color teal Color pink Remove color Add row above Add row below Add column bef…" at bounding box center [340, 170] width 264 height 81
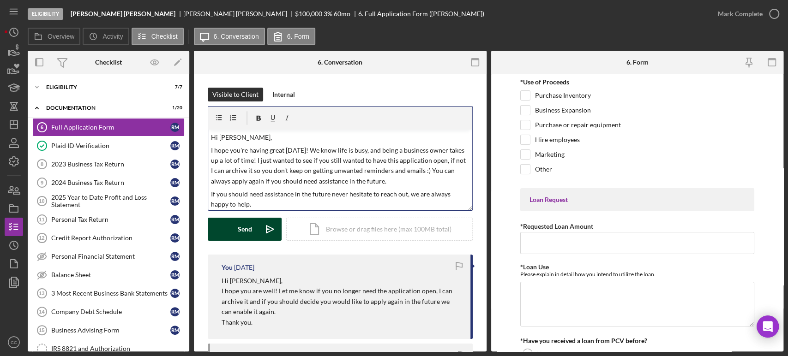
click at [246, 229] on div "Send" at bounding box center [245, 229] width 14 height 23
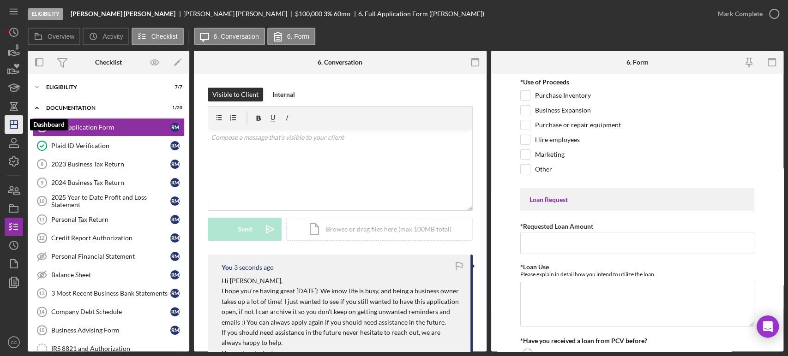
click at [11, 126] on icon "Icon/Dashboard" at bounding box center [13, 124] width 23 height 23
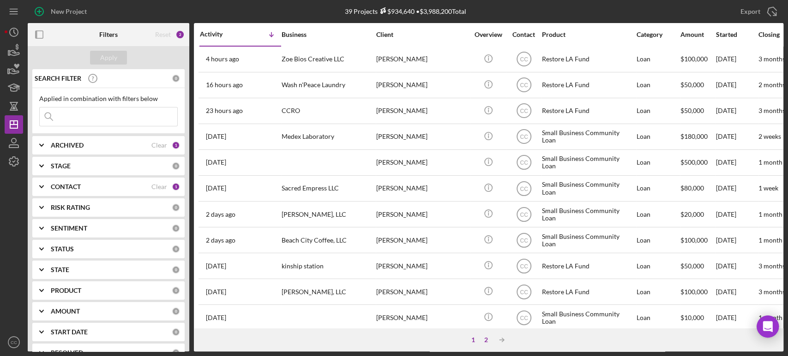
click at [486, 339] on div "2" at bounding box center [485, 339] width 13 height 7
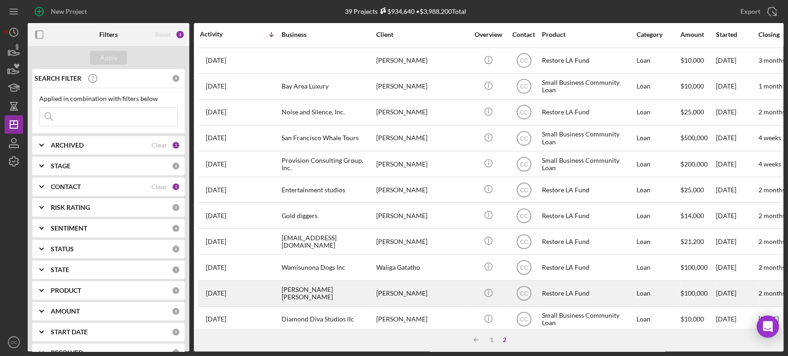
scroll to position [89, 0]
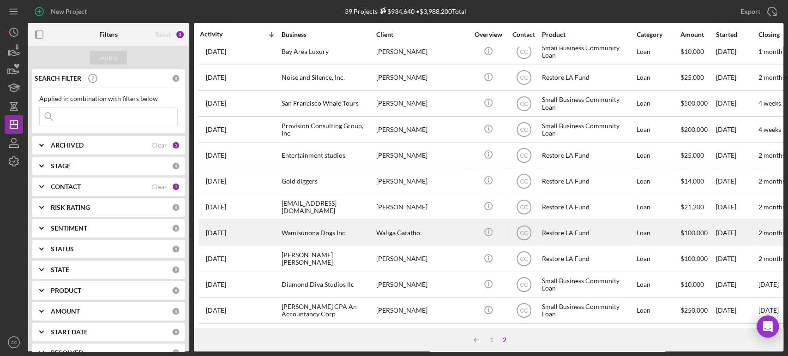
click at [437, 227] on div "Waliga Gatatho" at bounding box center [422, 233] width 92 height 24
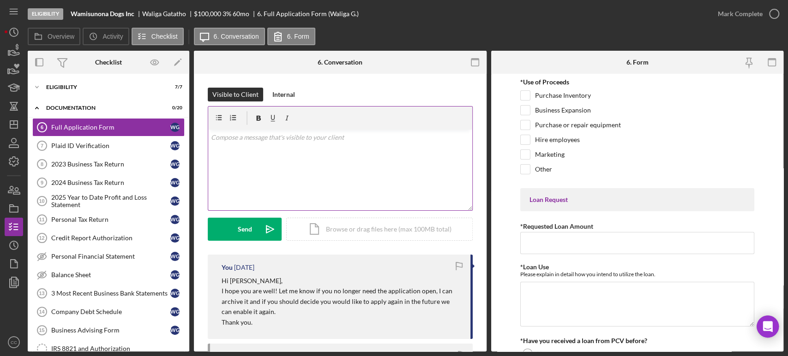
click at [299, 143] on div "v Color teal Color pink Remove color Add row above Add row below Add column bef…" at bounding box center [340, 170] width 264 height 81
click at [338, 162] on div "v Color teal Color pink Remove color Add row above Add row below Add column bef…" at bounding box center [340, 170] width 264 height 81
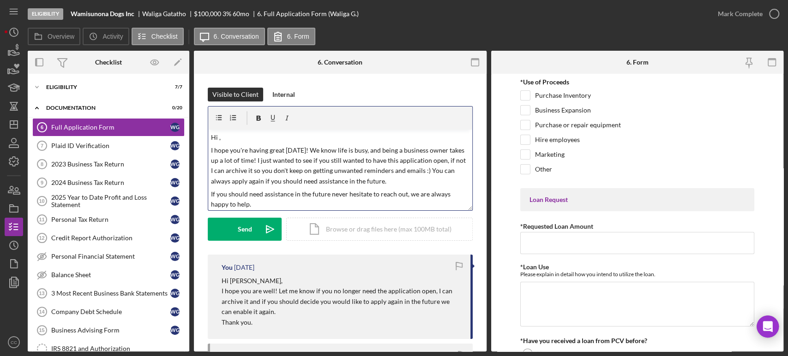
click at [243, 281] on p "Hi Waliga," at bounding box center [340, 281] width 239 height 10
copy p "Waliga"
click at [224, 135] on p "Hi ," at bounding box center [340, 137] width 258 height 10
click at [245, 233] on div "Send" at bounding box center [245, 229] width 14 height 23
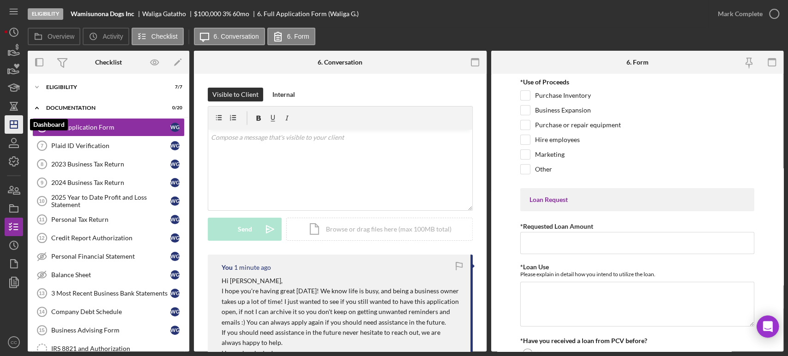
click at [18, 121] on polygon "button" at bounding box center [13, 124] width 7 height 7
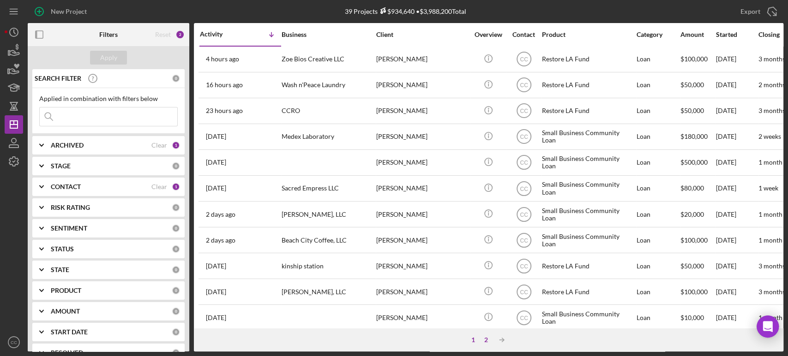
click at [490, 341] on div "2" at bounding box center [485, 339] width 13 height 7
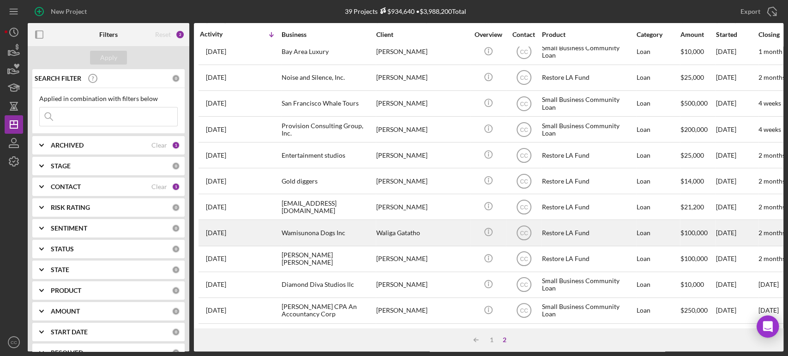
scroll to position [89, 0]
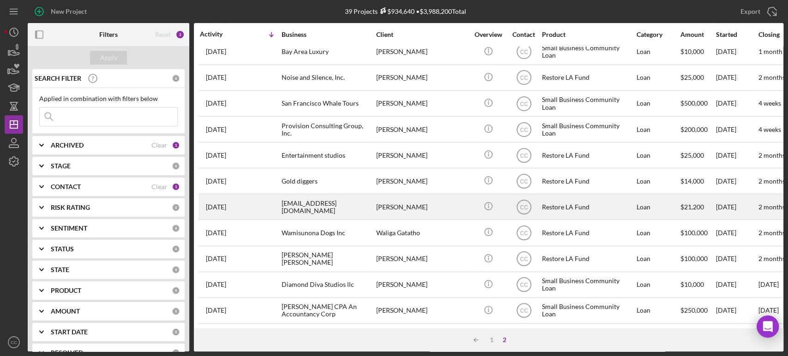
click at [414, 201] on div "Miracle Thornton" at bounding box center [422, 207] width 92 height 24
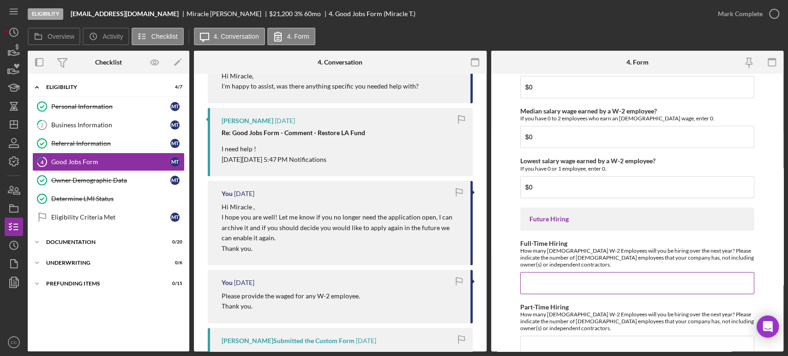
scroll to position [2078, 0]
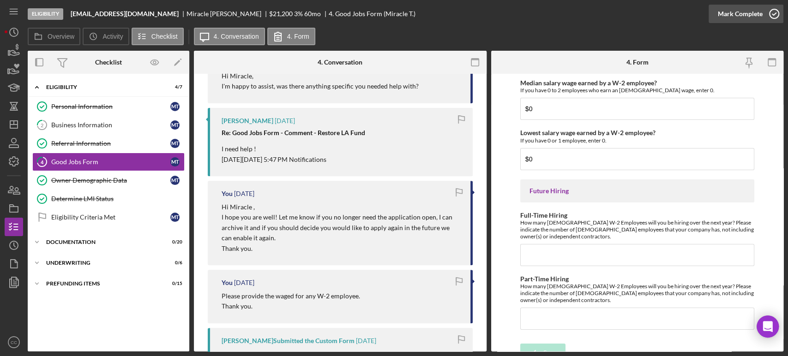
click at [747, 18] on div "Mark Complete" at bounding box center [739, 14] width 45 height 18
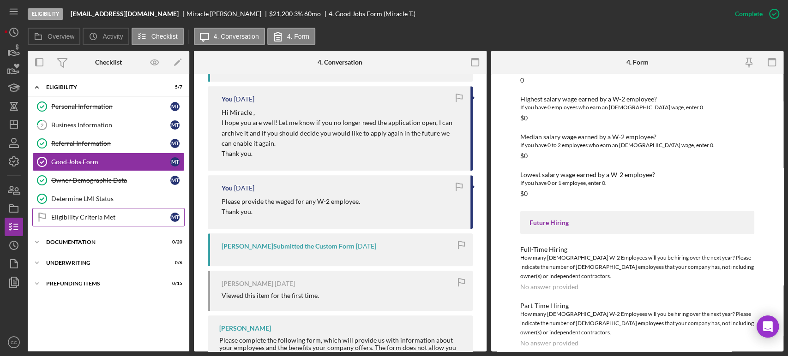
scroll to position [466, 0]
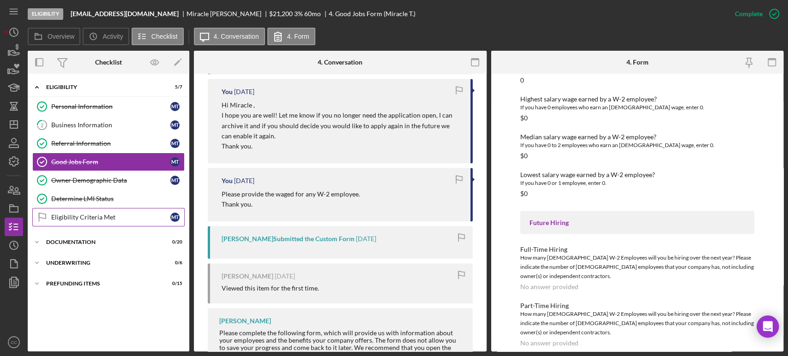
click at [80, 221] on link "Eligibility Criteria Met Eligibility Criteria Met M T" at bounding box center [108, 217] width 152 height 18
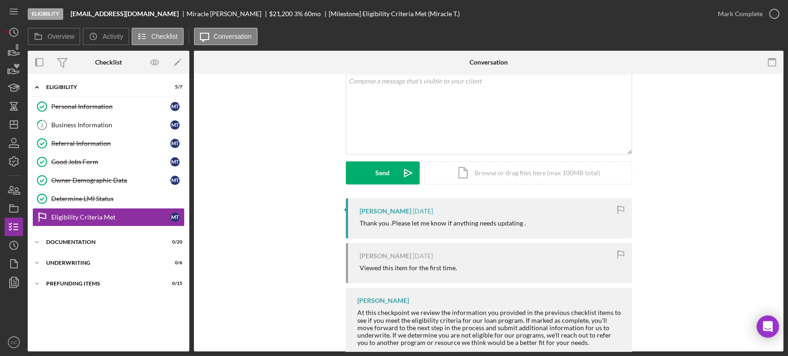
scroll to position [81, 0]
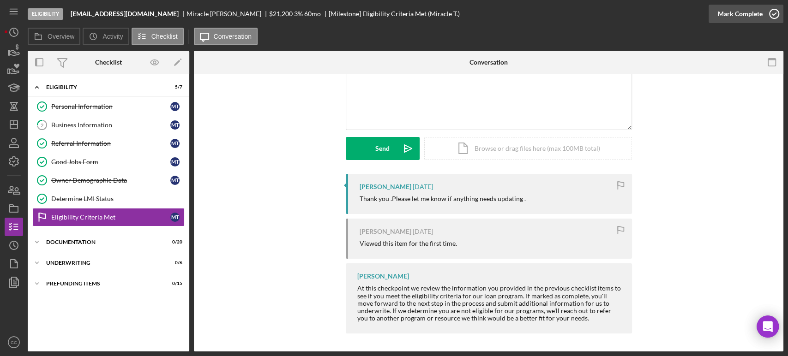
click at [746, 17] on div "Mark Complete" at bounding box center [739, 14] width 45 height 18
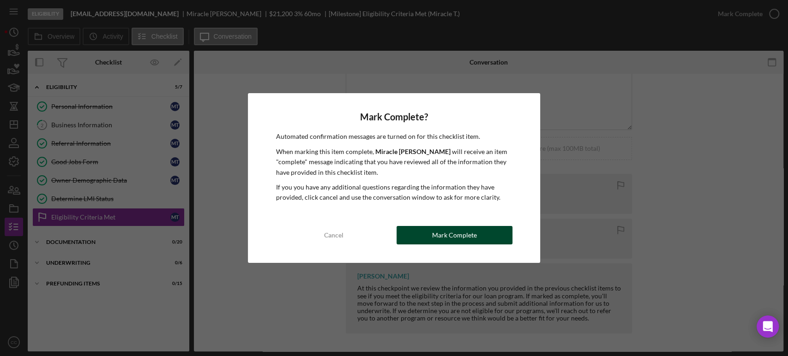
click at [460, 238] on div "Mark Complete" at bounding box center [454, 235] width 45 height 18
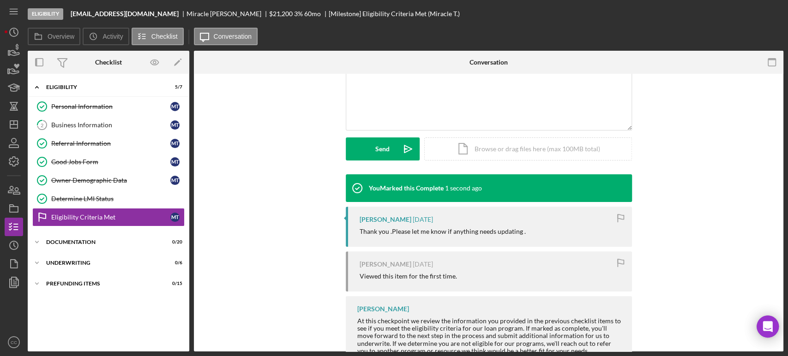
scroll to position [207, 0]
click at [75, 126] on div "Business Information" at bounding box center [110, 124] width 119 height 7
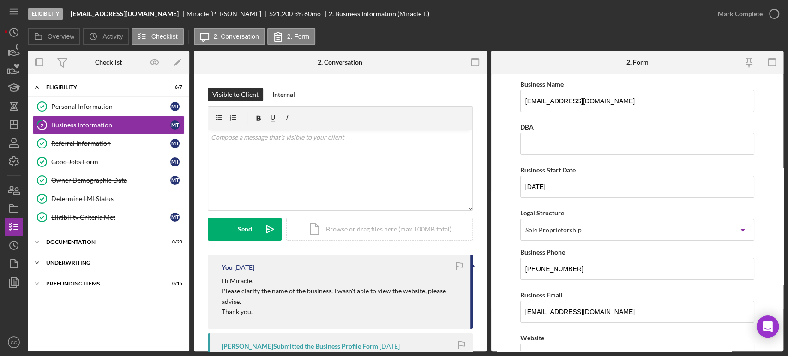
click at [75, 264] on div "Underwriting" at bounding box center [111, 263] width 131 height 6
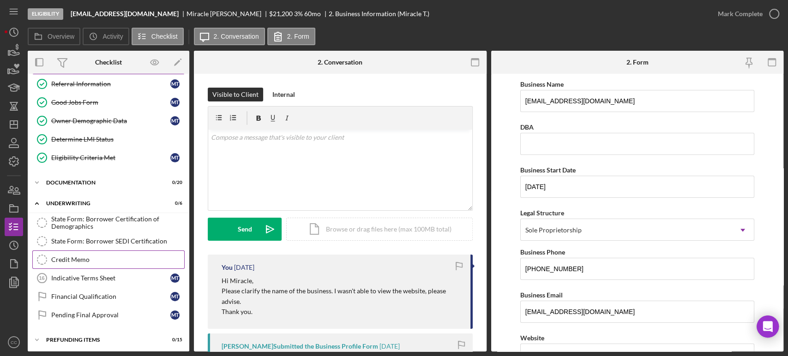
scroll to position [60, 0]
click at [74, 177] on div "Icon/Expander Documentation 0 / 20" at bounding box center [108, 182] width 161 height 18
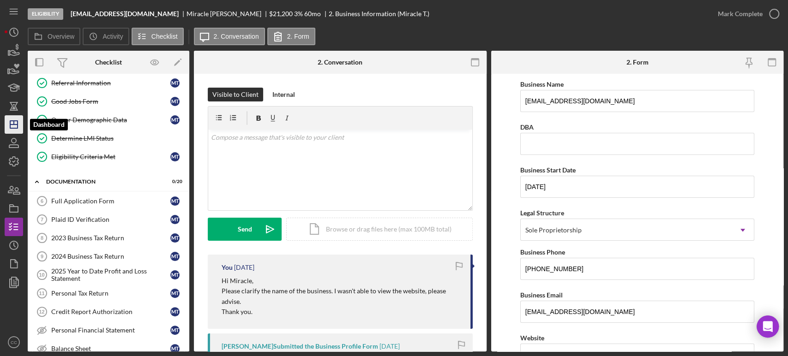
click at [17, 122] on polygon "button" at bounding box center [13, 124] width 7 height 7
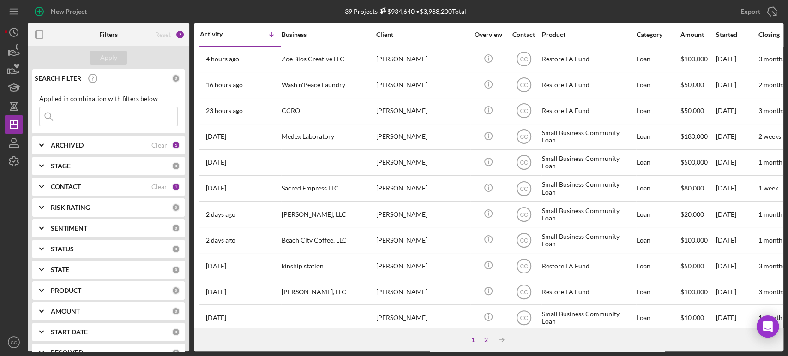
click at [486, 339] on div "2" at bounding box center [485, 339] width 13 height 7
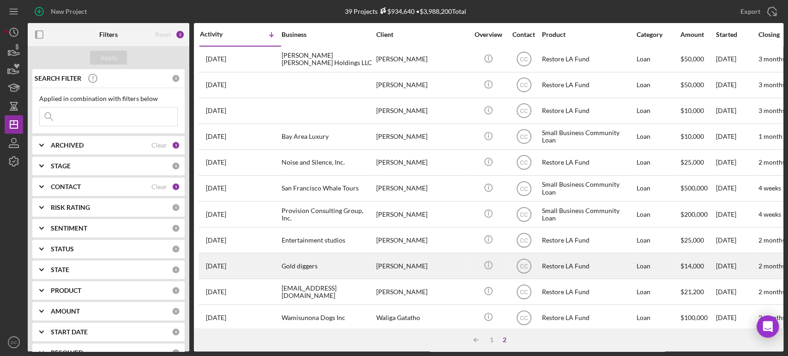
click at [424, 265] on div "Julya Robertson" at bounding box center [422, 266] width 92 height 24
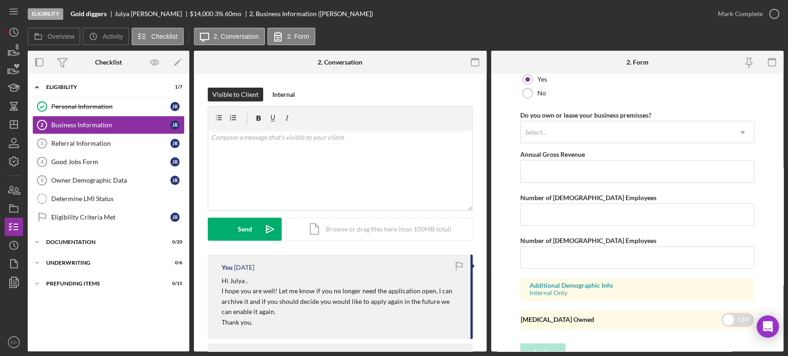
scroll to position [744, 0]
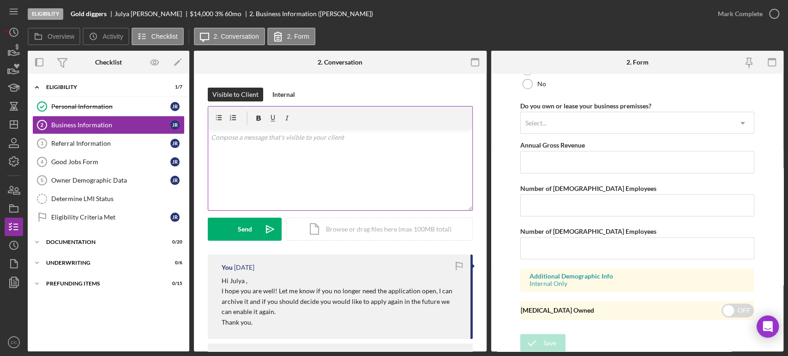
click at [282, 159] on div "v Color teal Color pink Remove color Add row above Add row below Add column bef…" at bounding box center [340, 170] width 264 height 81
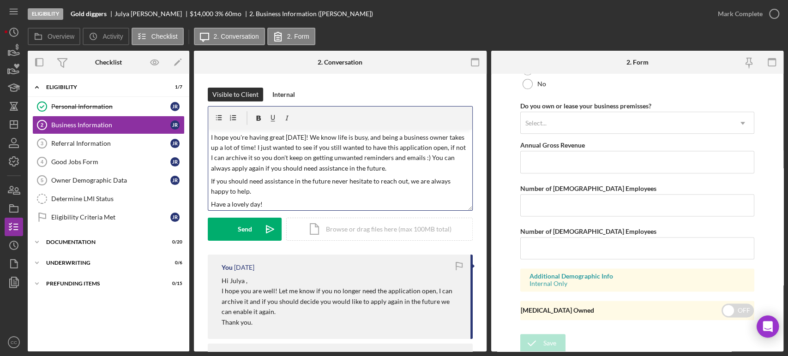
click at [236, 282] on p "Hi Julya ," at bounding box center [340, 281] width 239 height 10
click at [235, 282] on p "Hi Julya ," at bounding box center [340, 281] width 239 height 10
copy p "Julya"
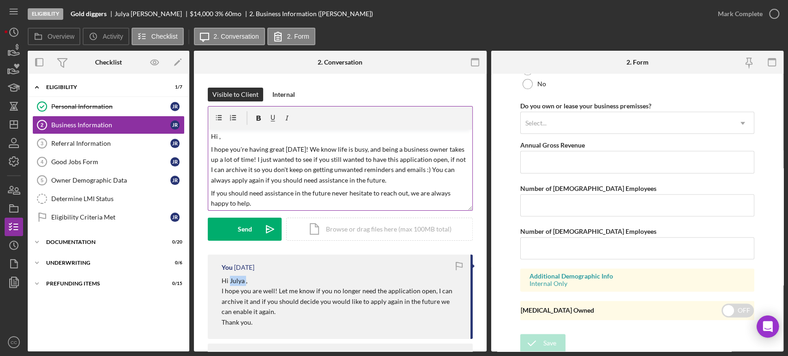
scroll to position [0, 0]
click at [229, 141] on p "Hi ," at bounding box center [340, 137] width 258 height 10
paste div
click at [229, 229] on button "Send Icon/icon-invite-send" at bounding box center [245, 229] width 74 height 23
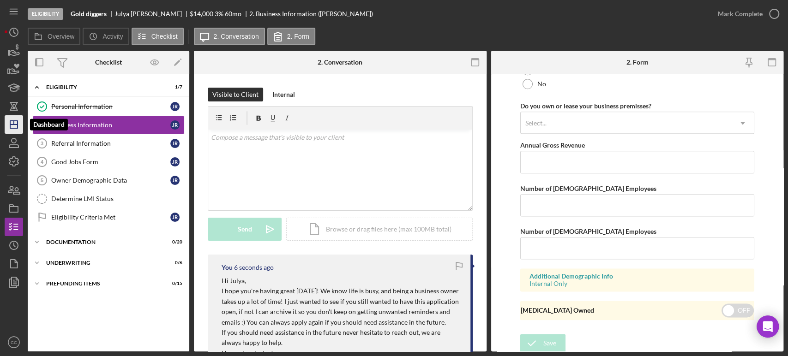
click at [9, 124] on icon "Icon/Dashboard" at bounding box center [13, 124] width 23 height 23
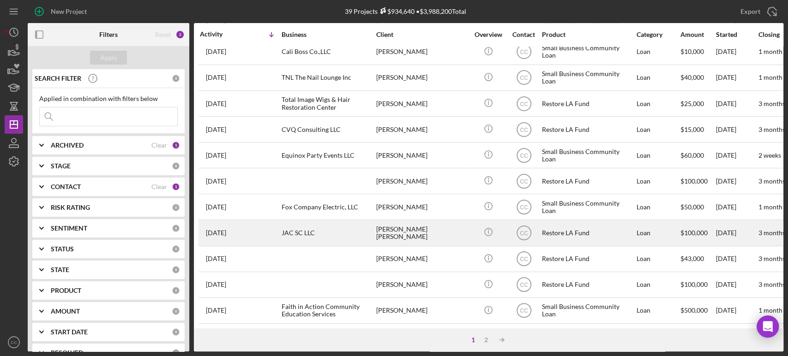
scroll to position [371, 0]
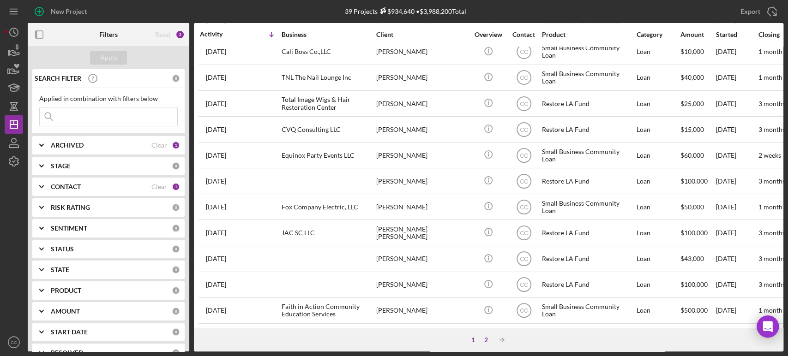
click at [484, 340] on div "2" at bounding box center [485, 339] width 13 height 7
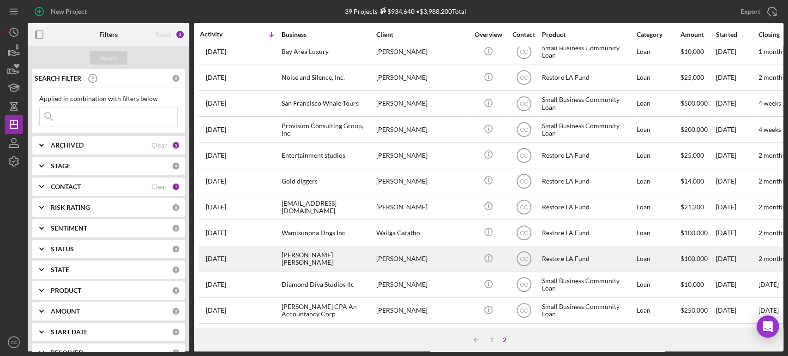
scroll to position [90, 0]
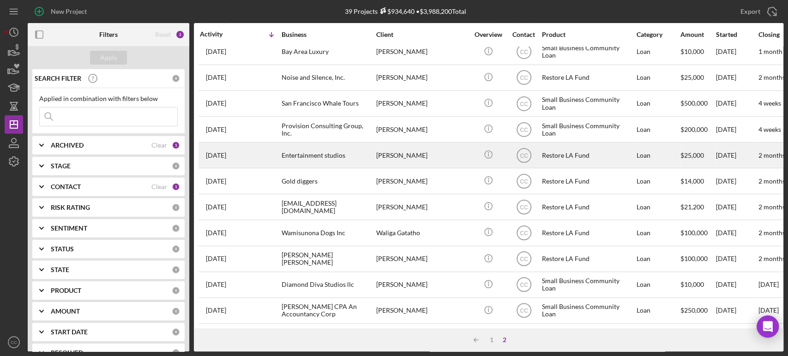
click at [436, 147] on div "Alejandra Mendez" at bounding box center [422, 155] width 92 height 24
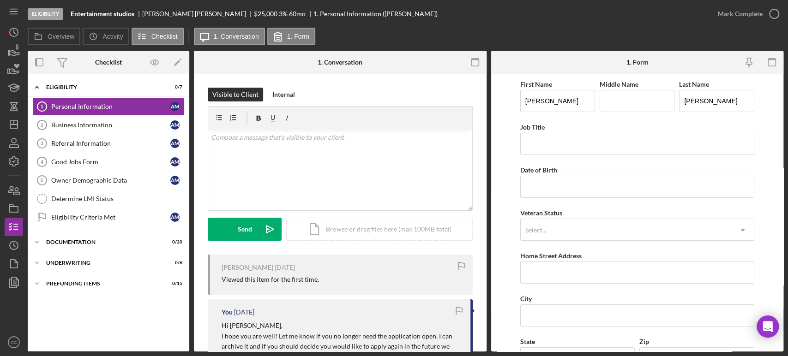
click at [412, 98] on div "Visible to Client Internal" at bounding box center [340, 95] width 265 height 14
click at [303, 177] on div "v Color teal Color pink Remove color Add row above Add row below Add column bef…" at bounding box center [340, 170] width 264 height 81
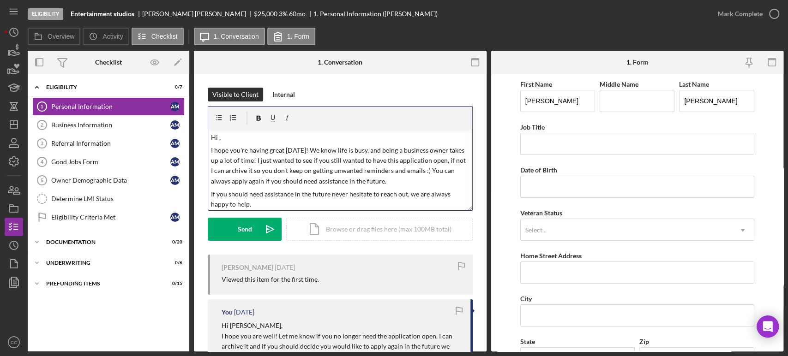
click at [230, 263] on div "Alejandra Mendez 2 weeks ago Viewed this item for the first time." at bounding box center [340, 275] width 265 height 40
click at [230, 266] on div "Alejandra Mendez" at bounding box center [247, 267] width 52 height 7
copy div "Alejandra"
click at [251, 137] on p "Hi ," at bounding box center [340, 137] width 258 height 10
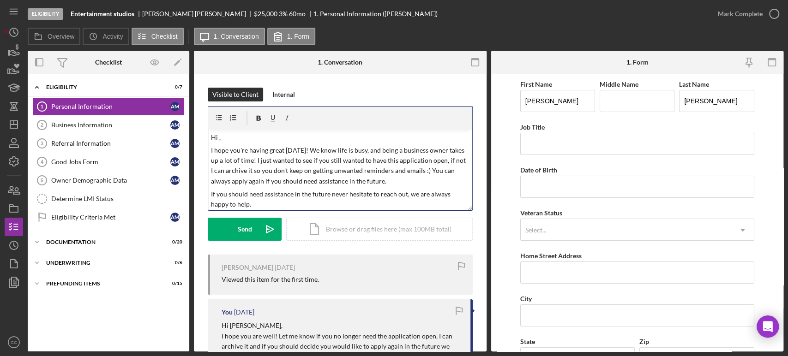
paste div
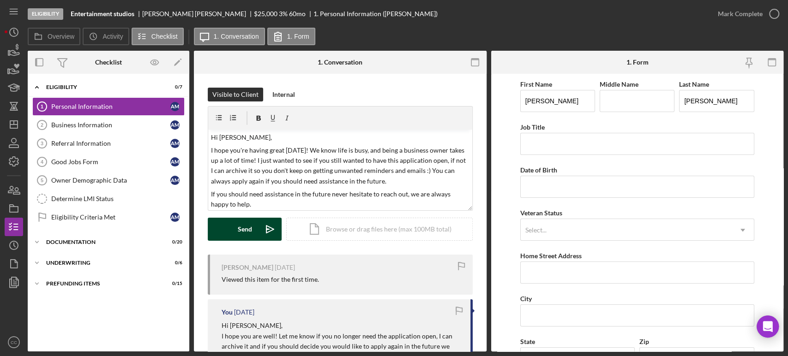
click at [234, 235] on button "Send Icon/icon-invite-send" at bounding box center [245, 229] width 74 height 23
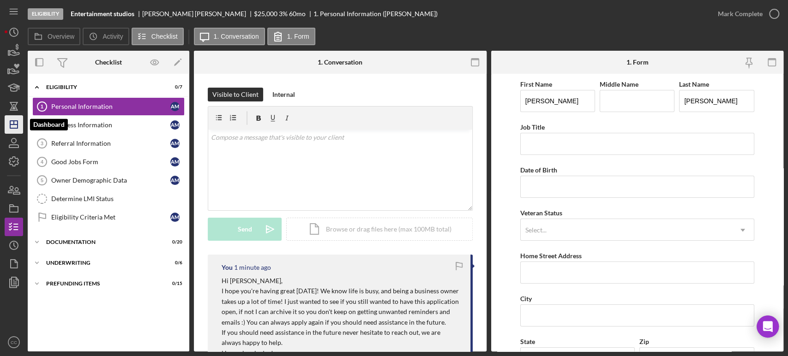
click at [17, 121] on polygon "button" at bounding box center [13, 124] width 7 height 7
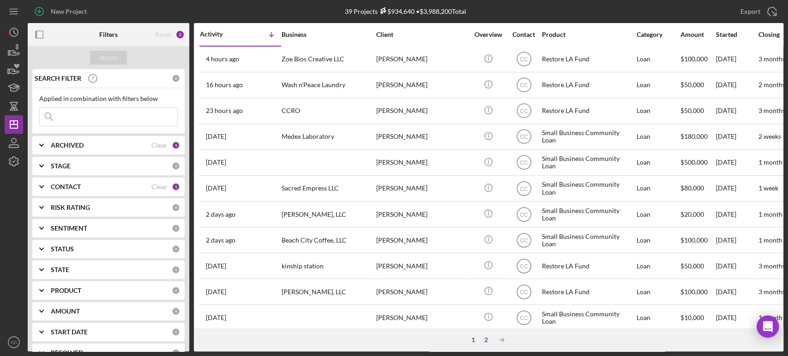
click at [483, 342] on div "2" at bounding box center [485, 339] width 13 height 7
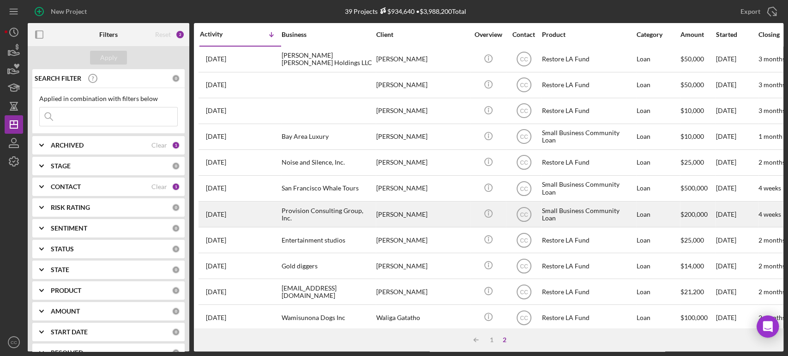
click at [323, 214] on div "Provision Consulting Group, Inc." at bounding box center [327, 214] width 92 height 24
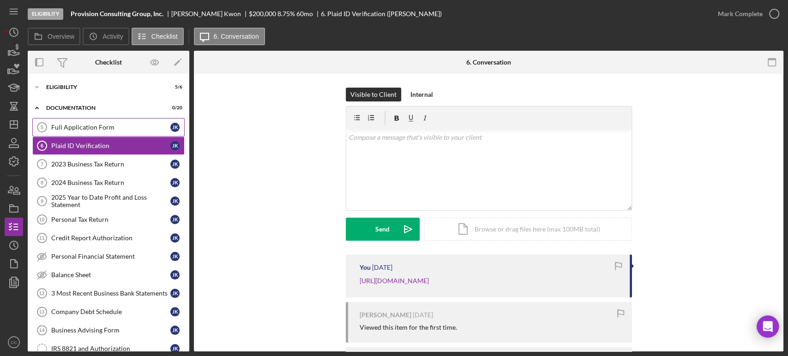
click at [60, 127] on div "Full Application Form" at bounding box center [110, 127] width 119 height 7
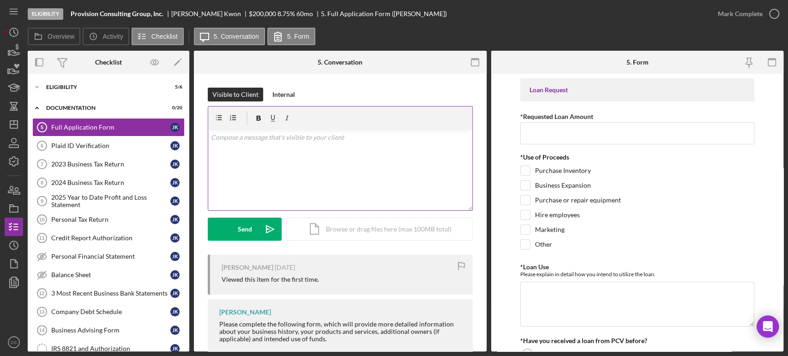
click at [344, 163] on div "v Color teal Color pink Remove color Add row above Add row below Add column bef…" at bounding box center [340, 170] width 264 height 81
click at [254, 172] on div "v Color teal Color pink Remove color Add row above Add row below Add column bef…" at bounding box center [340, 170] width 264 height 81
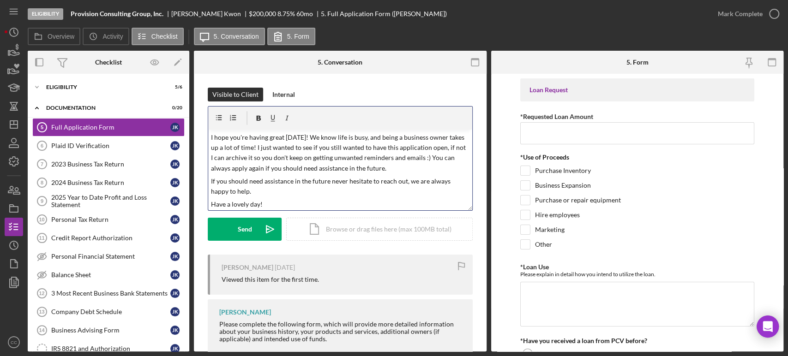
click at [209, 269] on div "Joyce Kwon 3 weeks ago Viewed this item for the first time." at bounding box center [340, 275] width 265 height 40
click at [232, 269] on div "Joyce Kwon" at bounding box center [247, 267] width 52 height 7
copy div "Joyce"
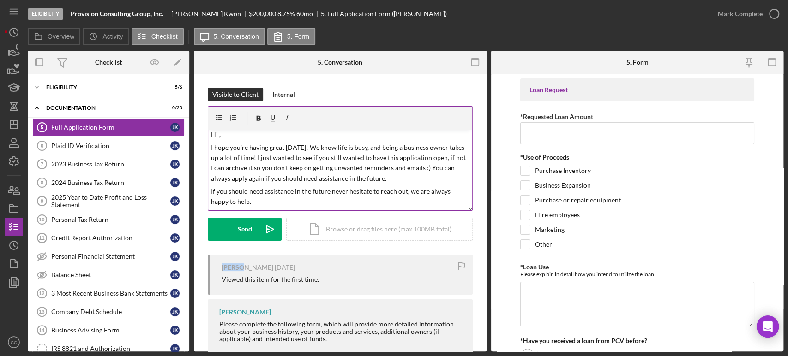
scroll to position [0, 0]
click at [243, 139] on p "Hi ," at bounding box center [340, 137] width 258 height 10
paste div
drag, startPoint x: 395, startPoint y: 184, endPoint x: 443, endPoint y: 173, distance: 49.6
click at [443, 173] on p "I hope you're having great Wednesday! We know life is busy, and being a busines…" at bounding box center [340, 166] width 258 height 42
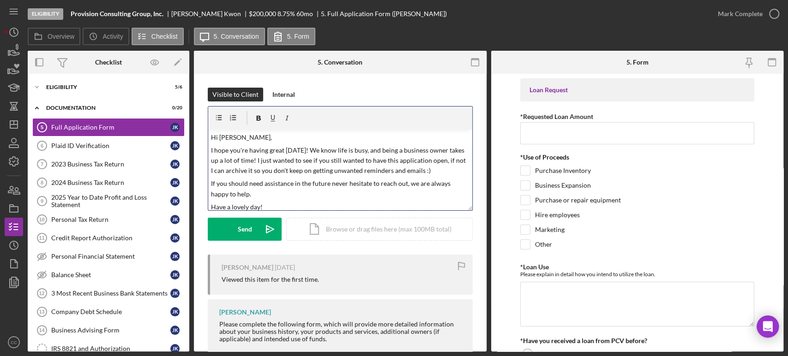
click at [436, 202] on p "Have a lovely day!" at bounding box center [340, 207] width 258 height 10
click at [246, 227] on div "Send" at bounding box center [245, 229] width 14 height 23
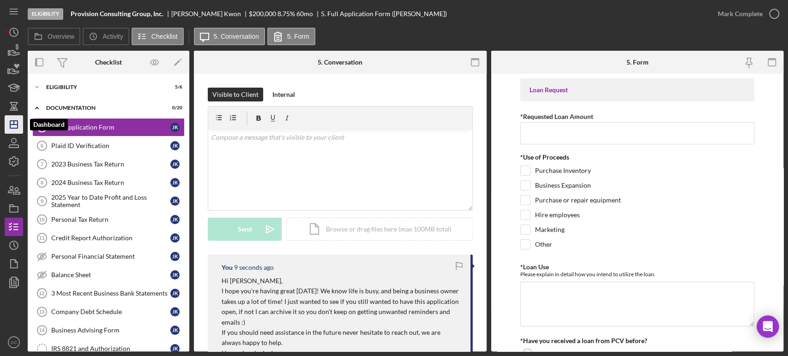
click at [17, 125] on line "button" at bounding box center [13, 125] width 7 height 0
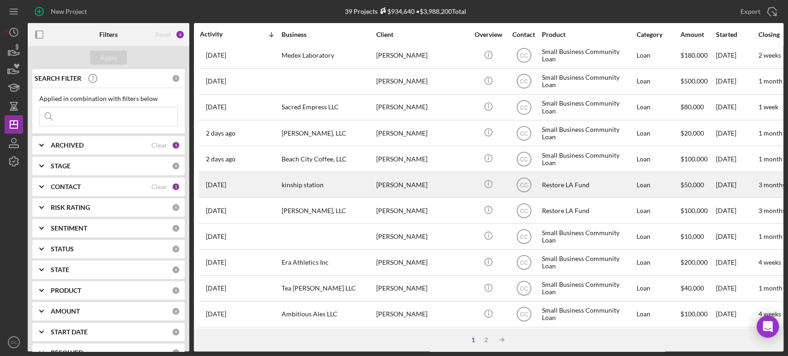
scroll to position [102, 0]
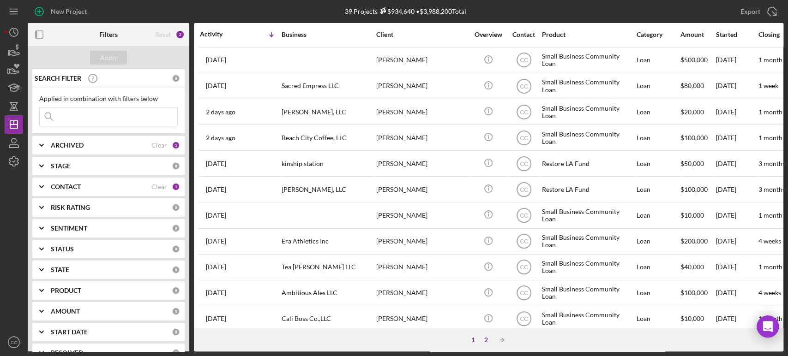
click at [488, 339] on div "2" at bounding box center [485, 339] width 13 height 7
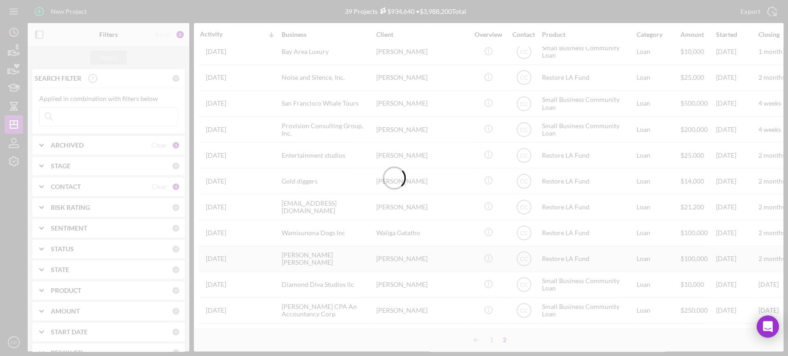
scroll to position [90, 0]
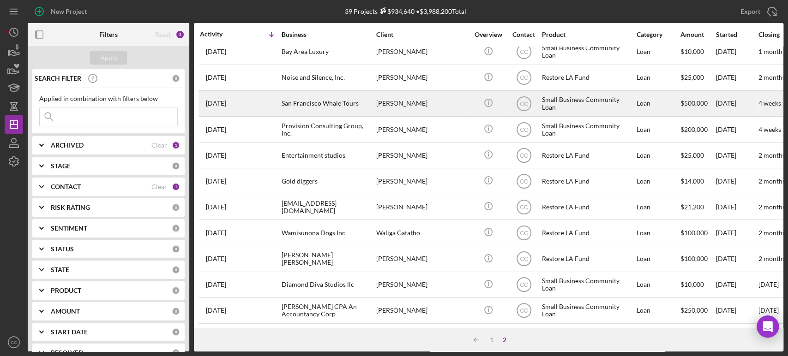
click at [419, 98] on div "Kathryn Nazar" at bounding box center [422, 103] width 92 height 24
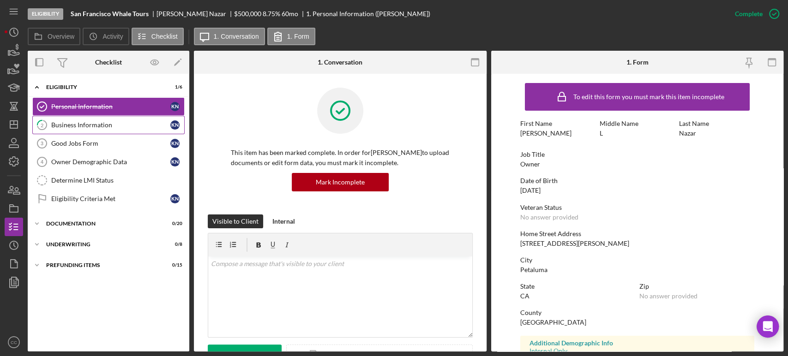
click at [87, 124] on div "Business Information" at bounding box center [110, 124] width 119 height 7
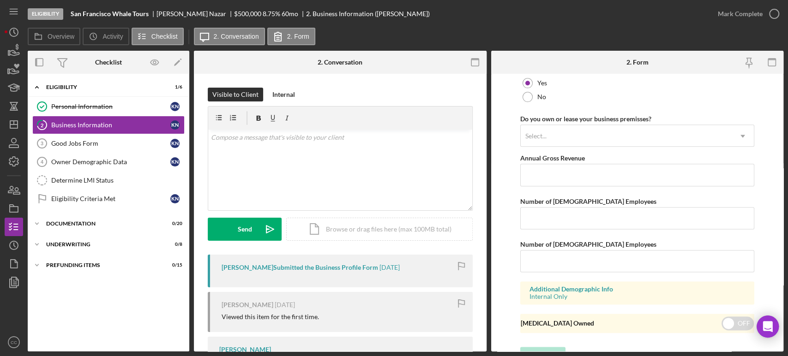
scroll to position [744, 0]
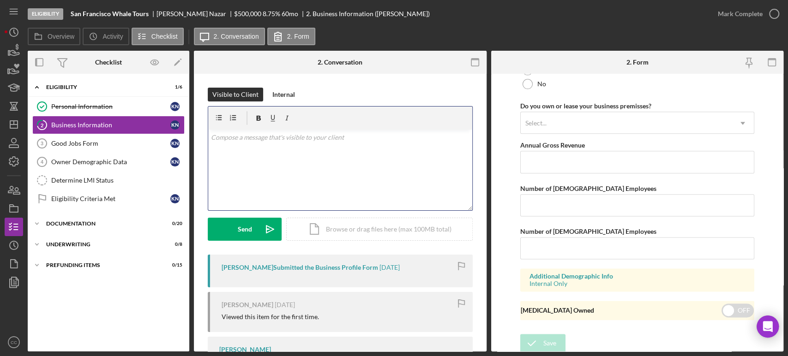
click at [293, 155] on div "v Color teal Color pink Remove color Add row above Add row below Add column bef…" at bounding box center [340, 170] width 264 height 81
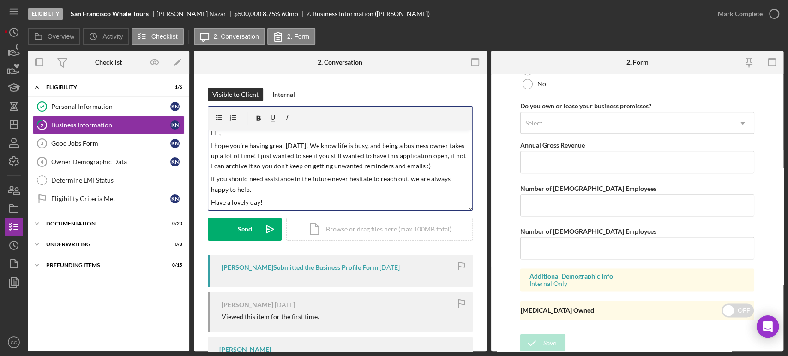
scroll to position [4, 0]
click at [230, 259] on div "Kathryn Nazar Submitted the Business Profile Form 3 weeks ago" at bounding box center [340, 271] width 265 height 33
click at [227, 268] on div "Kathryn Nazar Submitted the Business Profile Form" at bounding box center [299, 267] width 156 height 7
copy div "Kathryn"
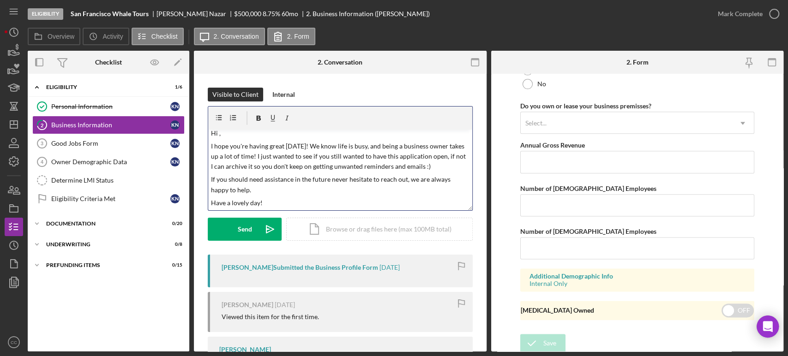
click at [260, 137] on p "Hi ," at bounding box center [340, 133] width 258 height 10
paste div
click at [240, 226] on div "Send" at bounding box center [245, 229] width 14 height 23
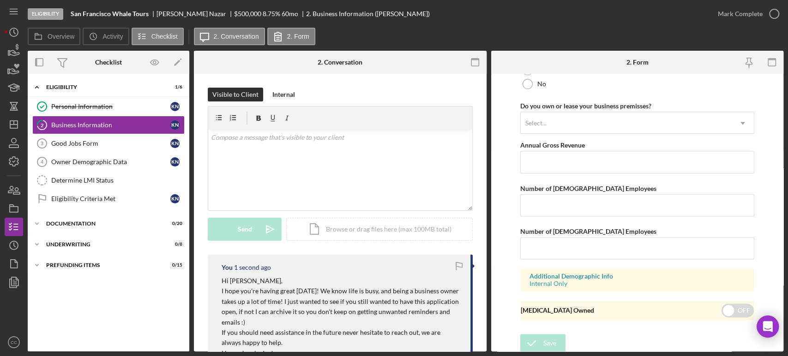
scroll to position [0, 0]
click at [16, 125] on icon "Icon/Dashboard" at bounding box center [13, 124] width 23 height 23
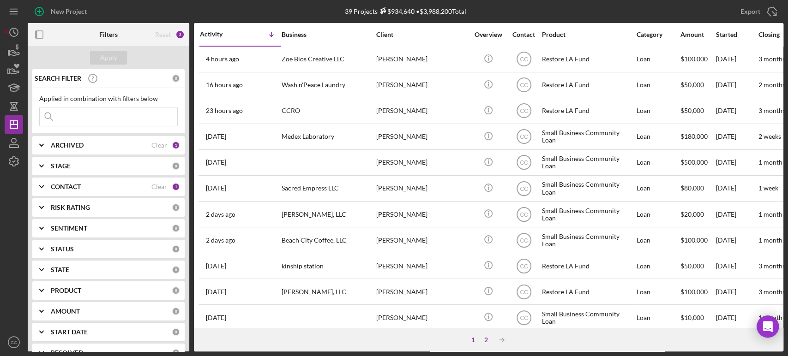
click at [488, 342] on div "2" at bounding box center [485, 339] width 13 height 7
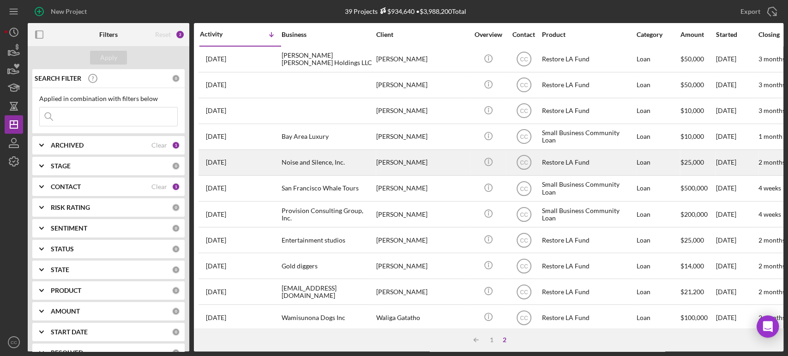
click at [406, 161] on div "Neara Russell" at bounding box center [422, 162] width 92 height 24
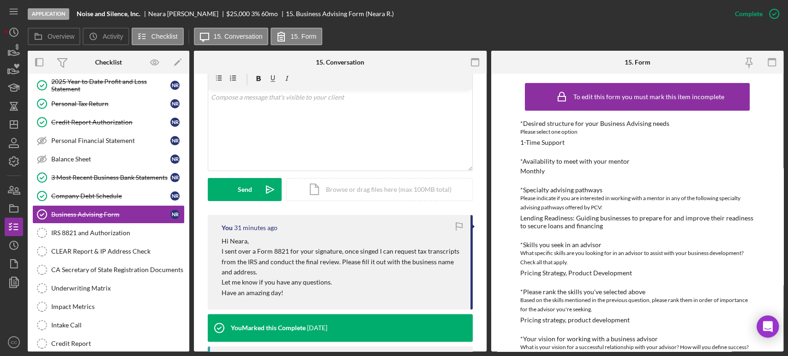
scroll to position [205, 0]
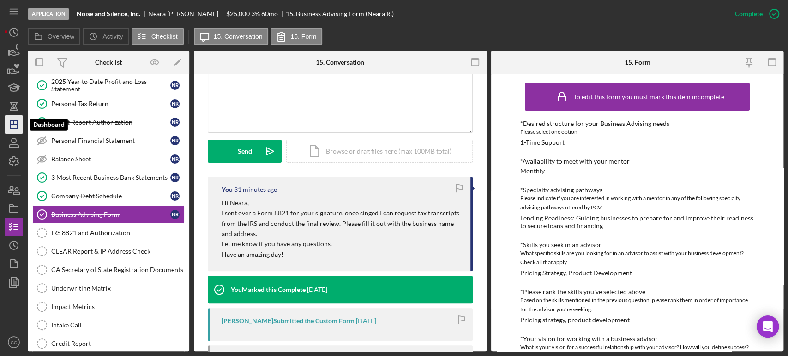
click at [13, 125] on line "button" at bounding box center [13, 125] width 7 height 0
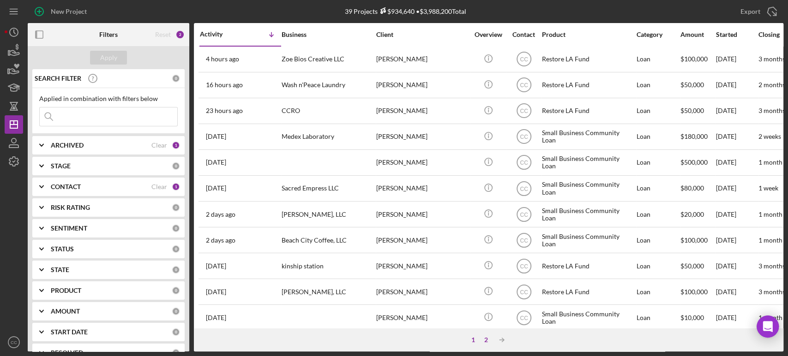
click at [486, 339] on div "2" at bounding box center [485, 339] width 13 height 7
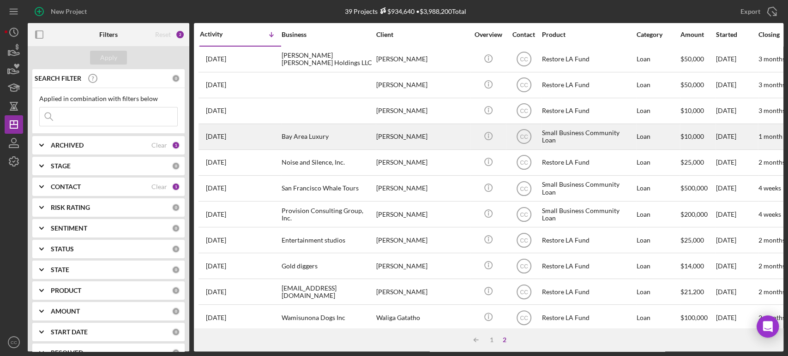
click at [439, 141] on div "Khuong Pham" at bounding box center [422, 137] width 92 height 24
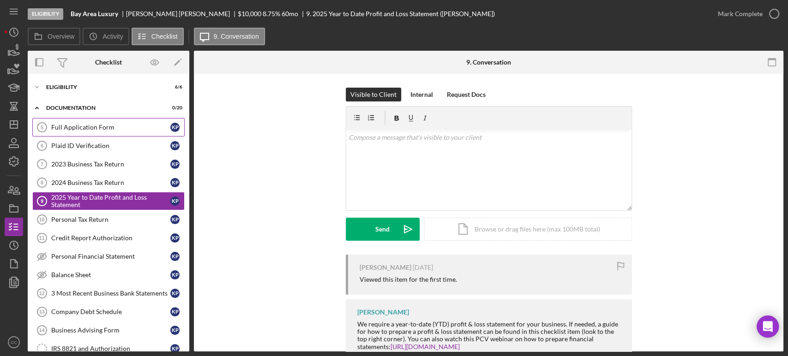
click at [103, 128] on div "Full Application Form" at bounding box center [110, 127] width 119 height 7
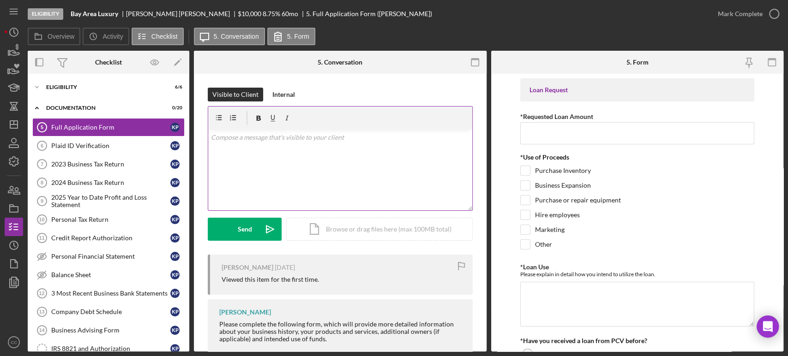
click at [331, 176] on div "v Color teal Color pink Remove color Add row above Add row below Add column bef…" at bounding box center [340, 170] width 264 height 81
click at [322, 160] on div "v Color teal Color pink Remove color Add row above Add row below Add column bef…" at bounding box center [340, 170] width 264 height 81
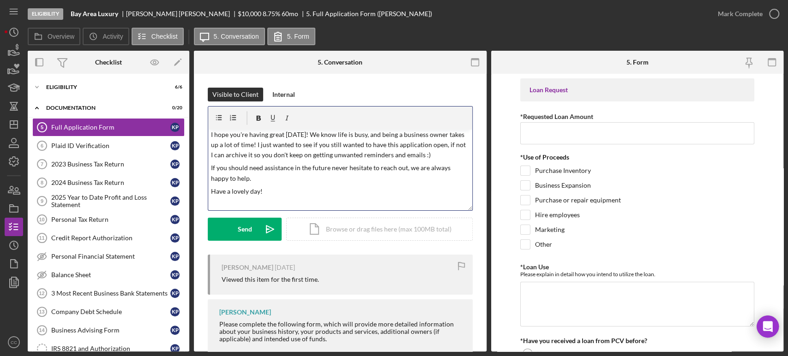
scroll to position [4, 0]
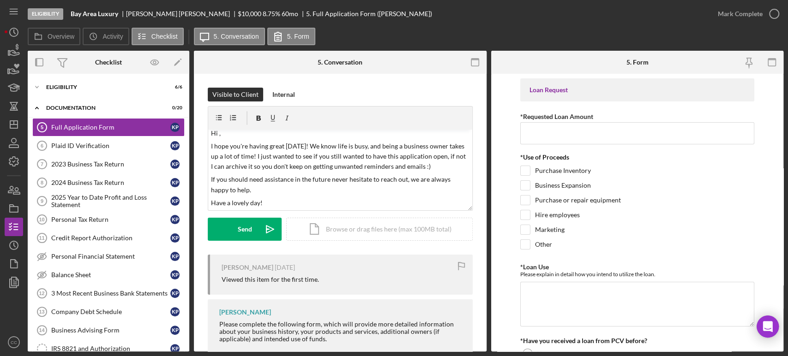
click at [234, 269] on div "Khuong Pham" at bounding box center [247, 267] width 52 height 7
copy div "Khuong"
click at [246, 135] on p "Hi ," at bounding box center [340, 133] width 258 height 10
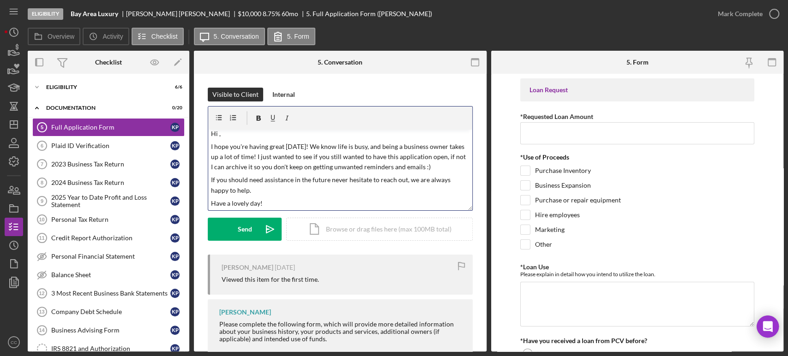
paste div
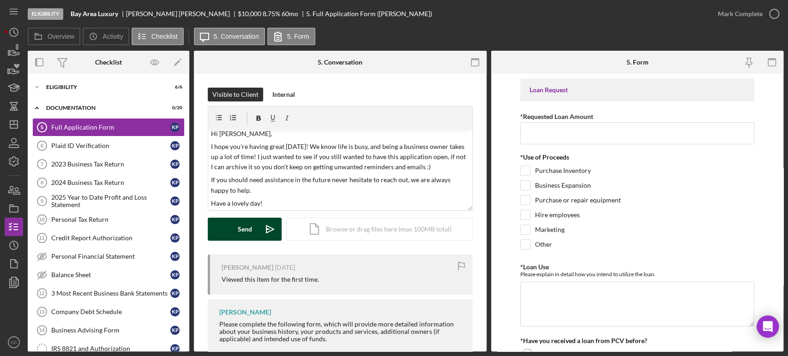
click at [246, 222] on div "Send" at bounding box center [245, 229] width 14 height 23
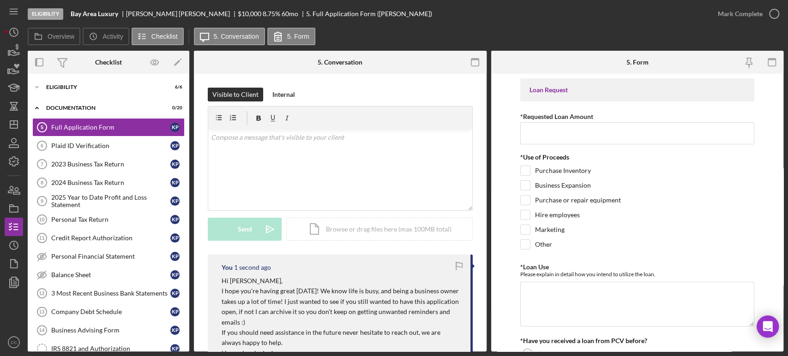
scroll to position [0, 0]
click at [18, 125] on icon "Icon/Dashboard" at bounding box center [13, 124] width 23 height 23
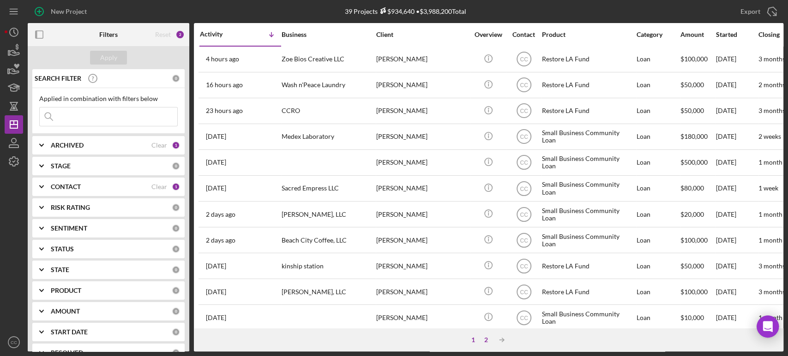
click at [482, 342] on div "2" at bounding box center [485, 339] width 13 height 7
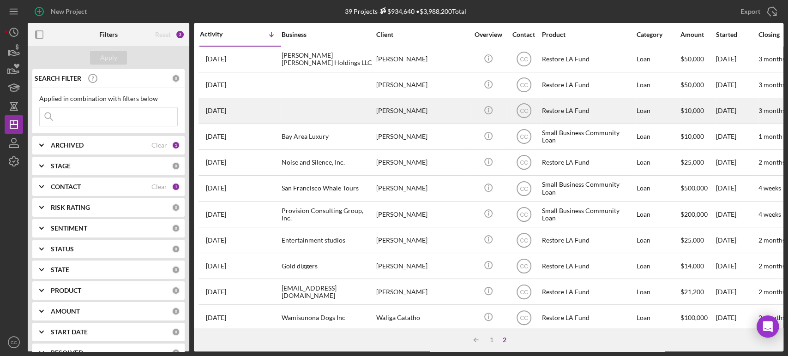
click at [439, 104] on div "Eric Guerrero" at bounding box center [422, 111] width 92 height 24
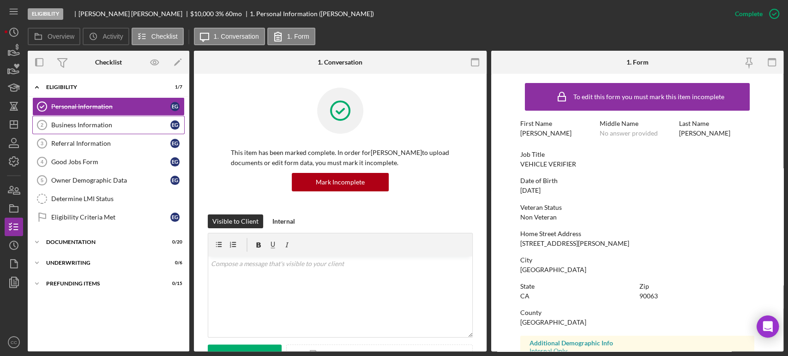
click at [61, 130] on link "Business Information 2 Business Information E G" at bounding box center [108, 125] width 152 height 18
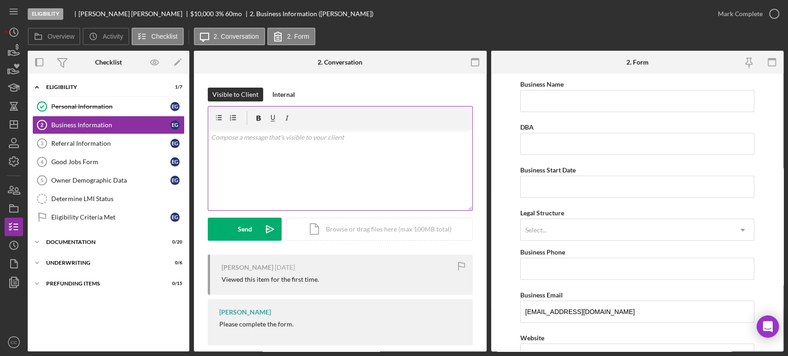
click at [359, 169] on div "v Color teal Color pink Remove color Add row above Add row below Add column bef…" at bounding box center [340, 170] width 264 height 81
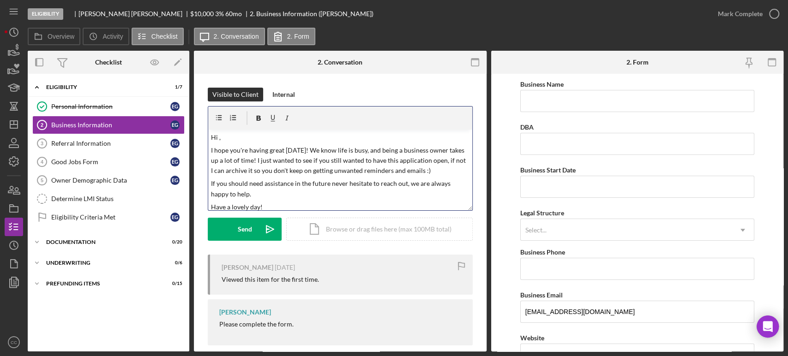
scroll to position [3, 0]
click at [244, 134] on p "Hi ," at bounding box center [340, 135] width 258 height 10
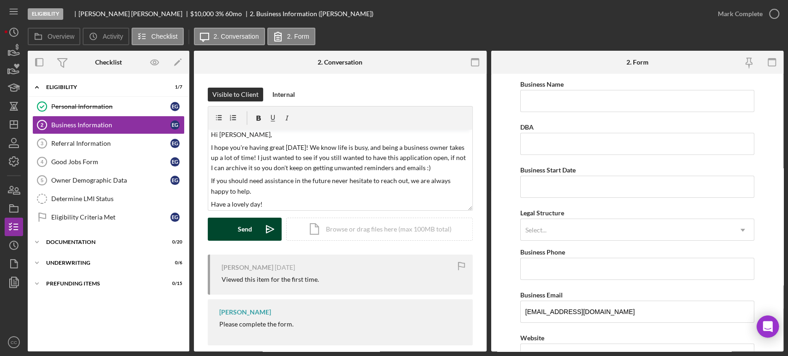
click at [262, 227] on icon "Icon/icon-invite-send" at bounding box center [269, 229] width 23 height 23
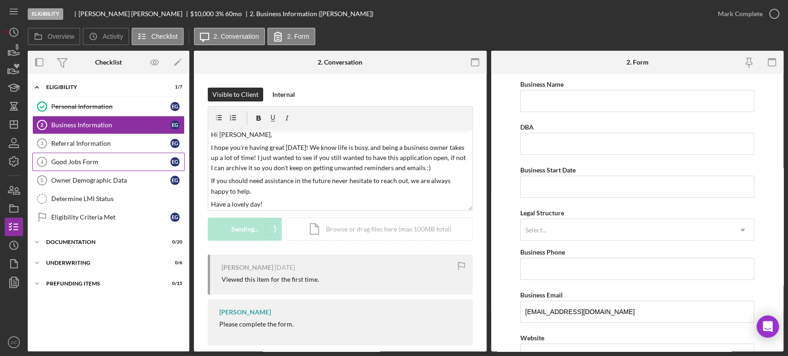
scroll to position [0, 0]
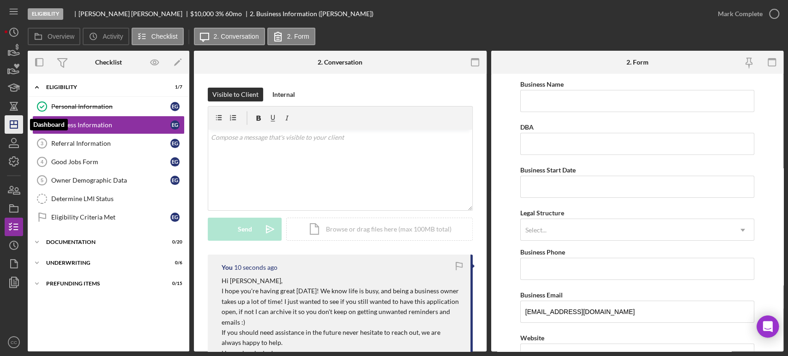
click at [15, 117] on icon "Icon/Dashboard" at bounding box center [13, 124] width 23 height 23
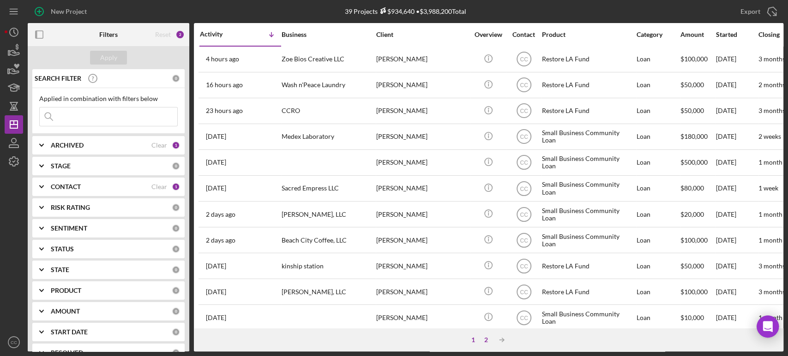
click at [484, 340] on div "2" at bounding box center [485, 339] width 13 height 7
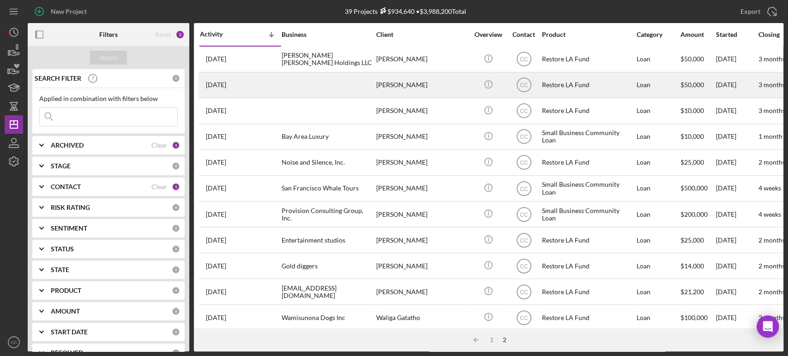
click at [421, 84] on div "Terron Young" at bounding box center [422, 85] width 92 height 24
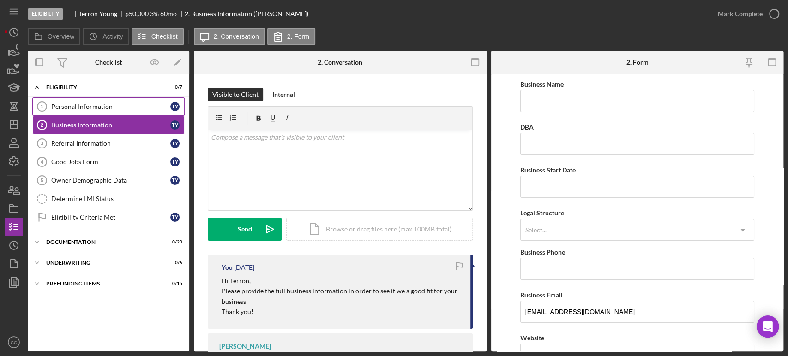
click at [81, 106] on div "Personal Information" at bounding box center [110, 106] width 119 height 7
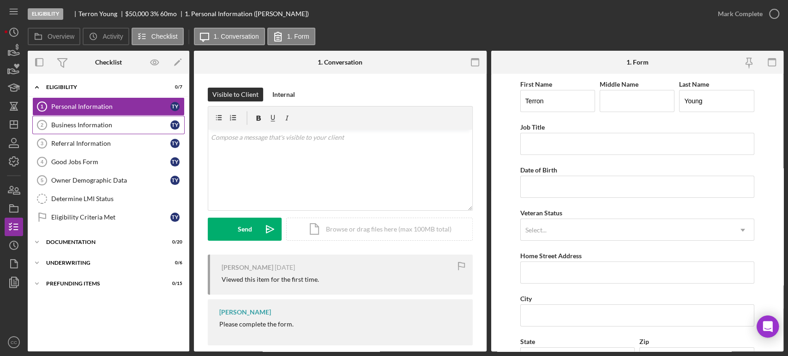
click at [70, 130] on link "Business Information 2 Business Information T Y" at bounding box center [108, 125] width 152 height 18
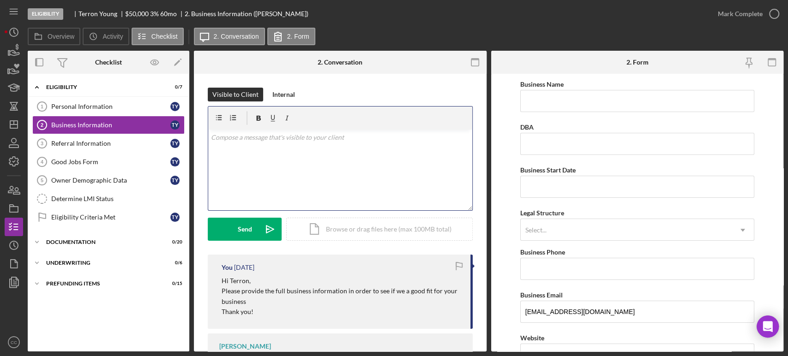
click at [317, 149] on div "v Color teal Color pink Remove color Add row above Add row below Add column bef…" at bounding box center [340, 170] width 264 height 81
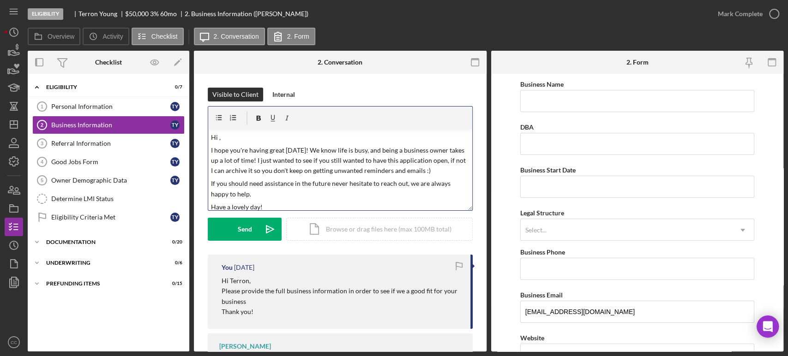
scroll to position [3, 0]
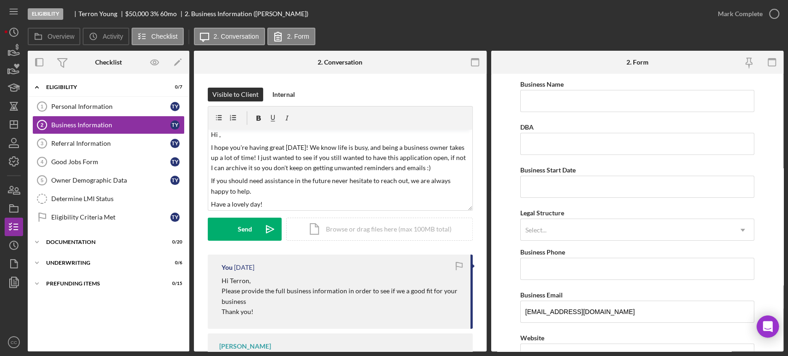
click at [243, 283] on p "Hi Terron," at bounding box center [340, 281] width 239 height 10
copy p "Terron"
click at [250, 129] on icon at bounding box center [246, 118] width 23 height 23
click at [246, 135] on p "Hi ," at bounding box center [340, 135] width 258 height 10
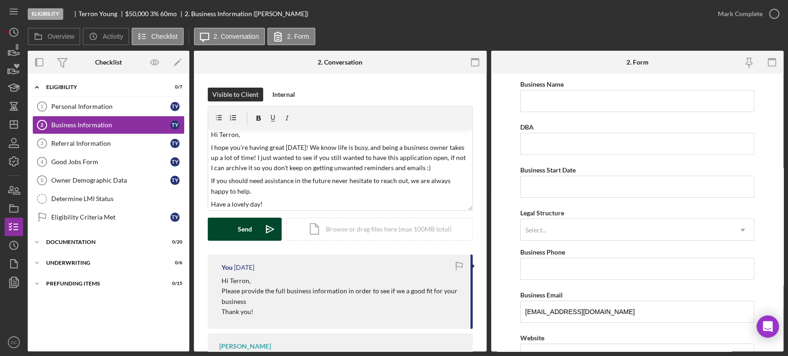
click at [241, 234] on div "Send" at bounding box center [245, 229] width 14 height 23
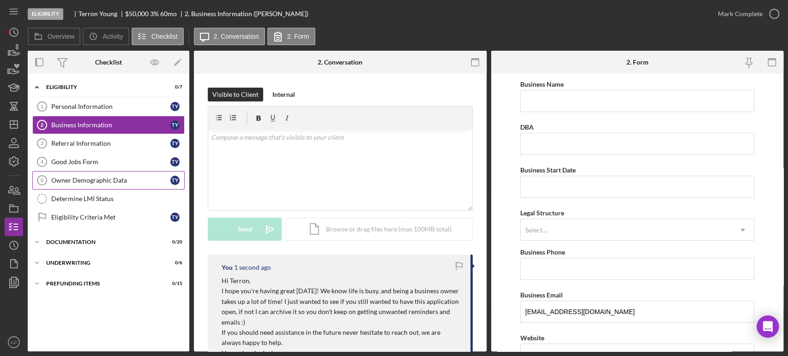
scroll to position [0, 0]
click at [15, 125] on line "button" at bounding box center [13, 125] width 7 height 0
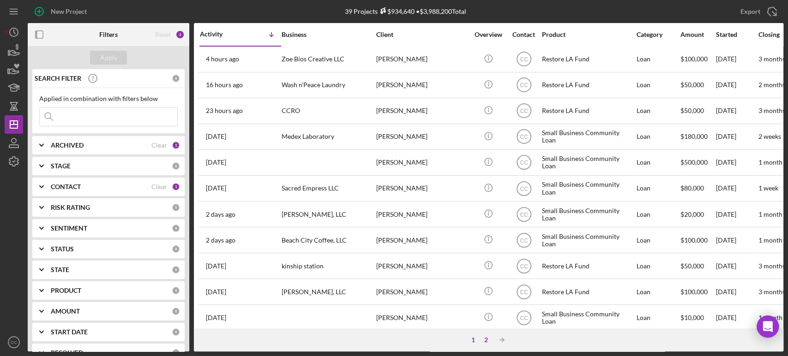
click at [486, 339] on div "2" at bounding box center [485, 339] width 13 height 7
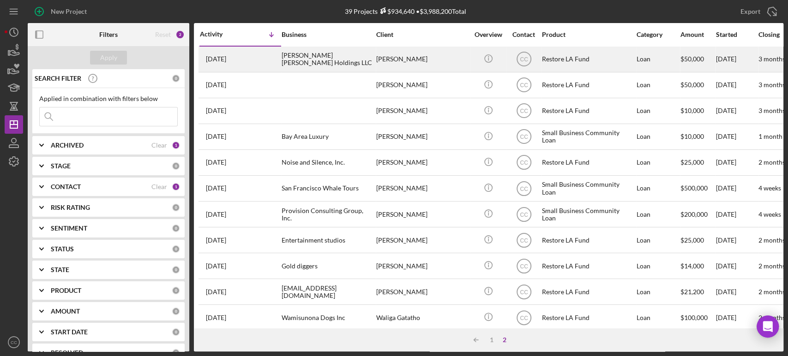
click at [432, 61] on div "Shaton M Squires" at bounding box center [422, 59] width 92 height 24
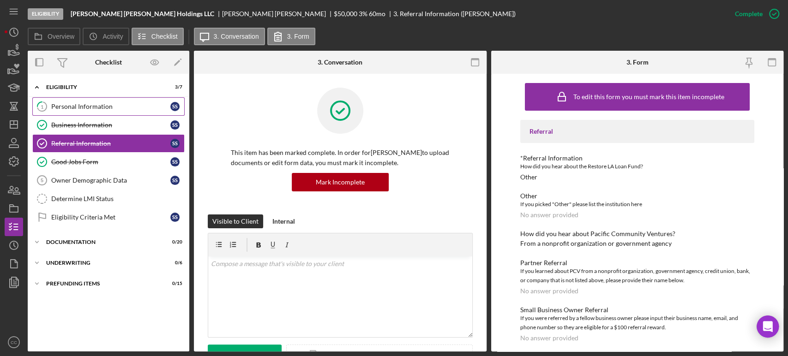
click at [78, 110] on link "1 Personal Information S S" at bounding box center [108, 106] width 152 height 18
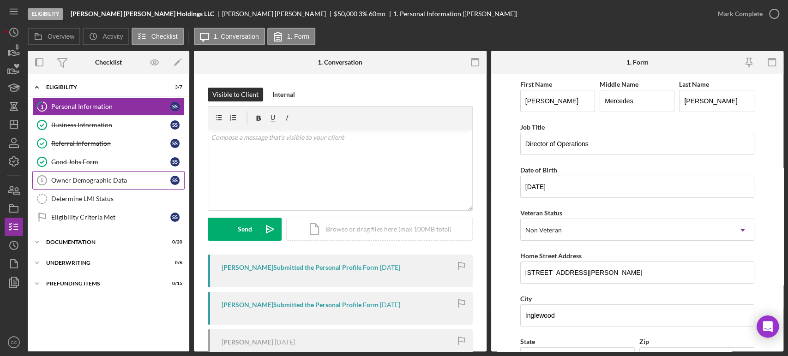
click at [84, 181] on div "Owner Demographic Data" at bounding box center [110, 180] width 119 height 7
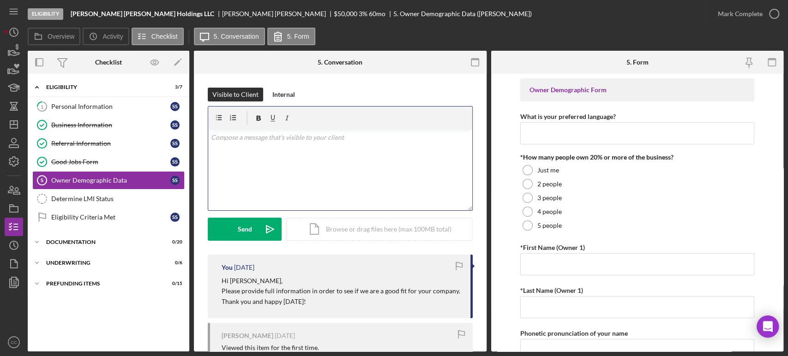
click at [286, 167] on div "v Color teal Color pink Remove color Add row above Add row below Add column bef…" at bounding box center [340, 170] width 264 height 81
click at [369, 160] on div "v Color teal Color pink Remove color Add row above Add row below Add column bef…" at bounding box center [340, 170] width 264 height 81
click at [275, 136] on p "Terron" at bounding box center [340, 137] width 258 height 10
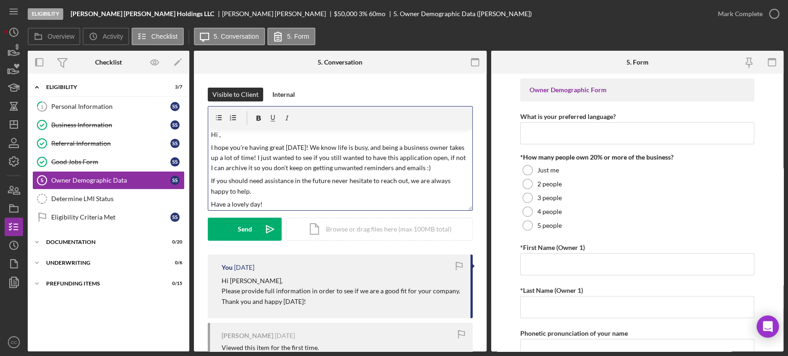
click at [234, 271] on time "[DATE]" at bounding box center [244, 267] width 20 height 7
click at [239, 282] on p "Hi Shaton," at bounding box center [340, 281] width 239 height 10
copy p "Shaton"
click at [262, 140] on div "v Color teal Color pink Remove color Add row above Add row below Add column bef…" at bounding box center [340, 170] width 264 height 81
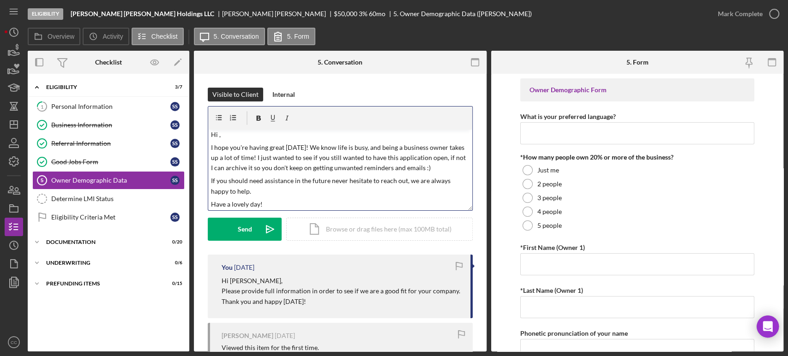
click at [254, 134] on p "Hi ," at bounding box center [340, 135] width 258 height 10
click at [244, 231] on div "Send" at bounding box center [245, 229] width 14 height 23
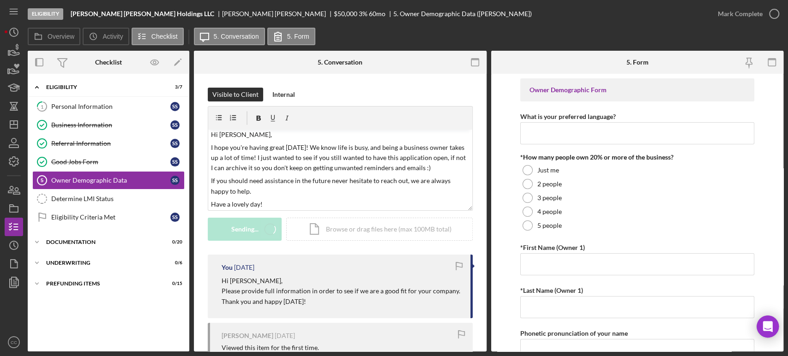
scroll to position [0, 0]
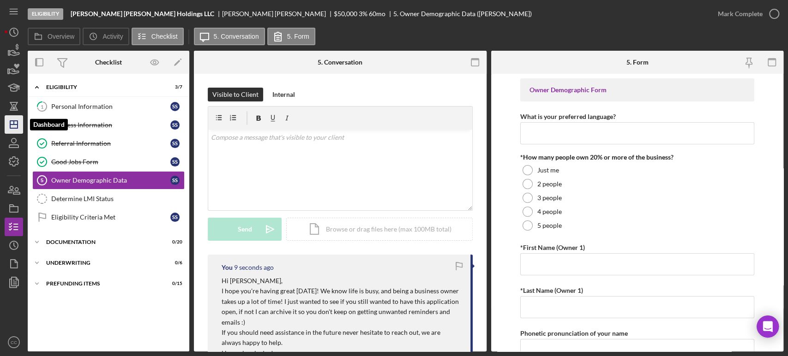
click at [18, 126] on icon "Icon/Dashboard" at bounding box center [13, 124] width 23 height 23
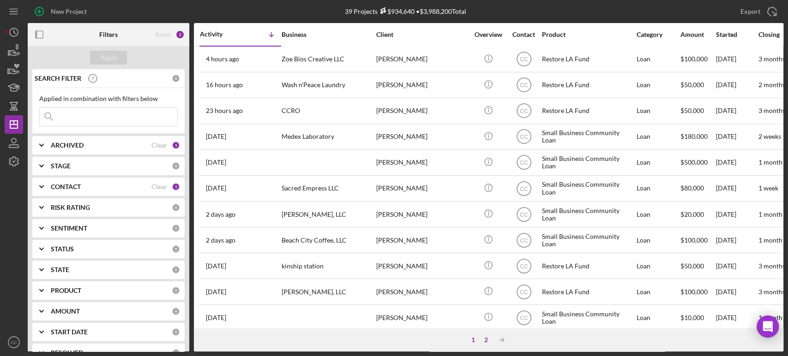
click at [488, 341] on div "2" at bounding box center [485, 339] width 13 height 7
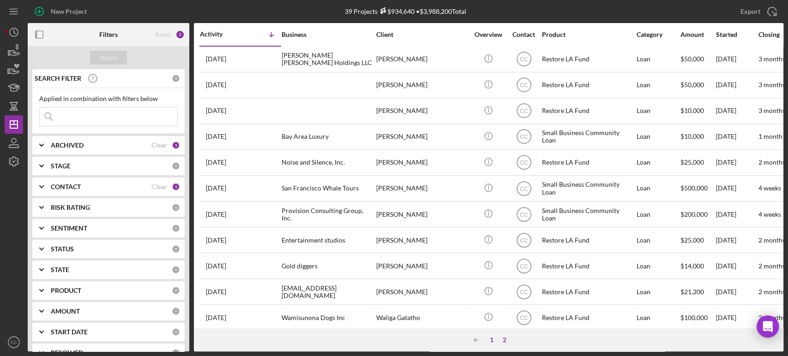
click at [493, 340] on div "1" at bounding box center [491, 339] width 13 height 7
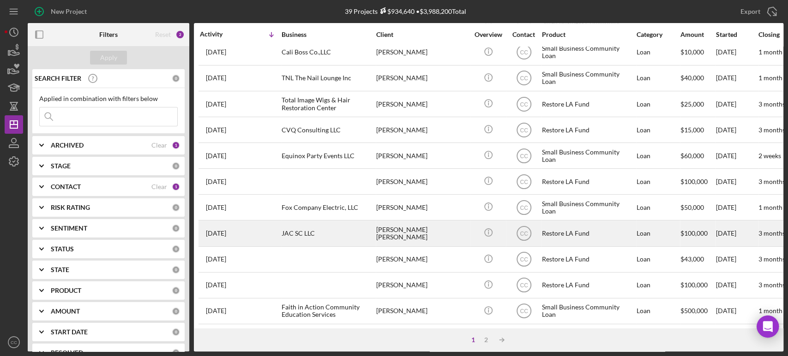
scroll to position [371, 0]
